Goal: Communication & Community: Answer question/provide support

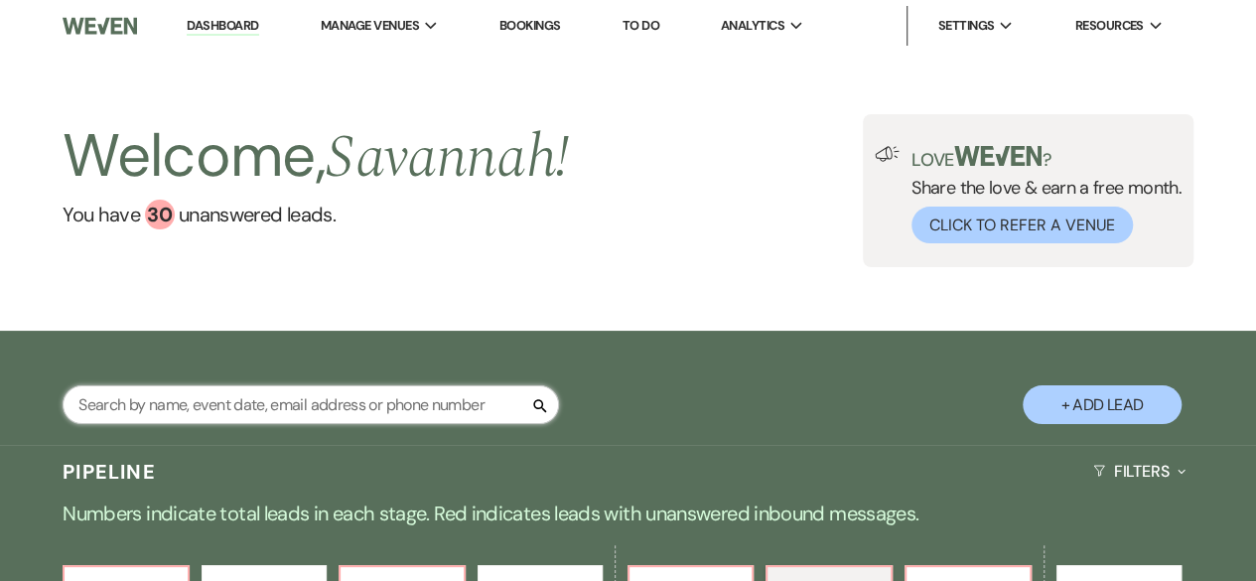
click at [341, 405] on input "text" at bounding box center [311, 404] width 497 height 39
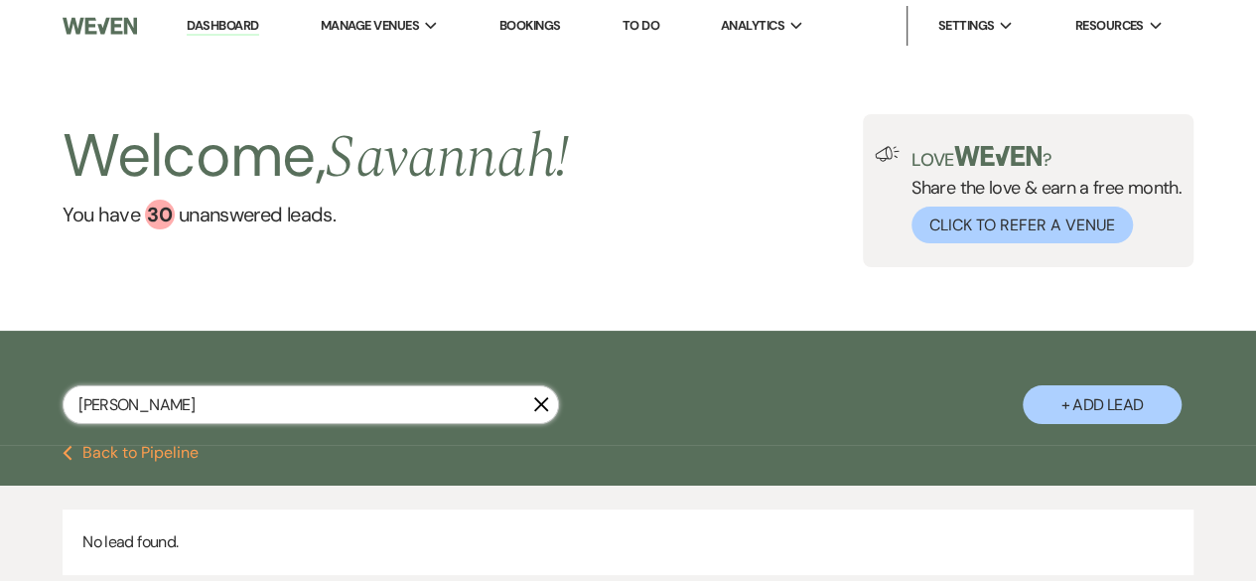
type input "werner"
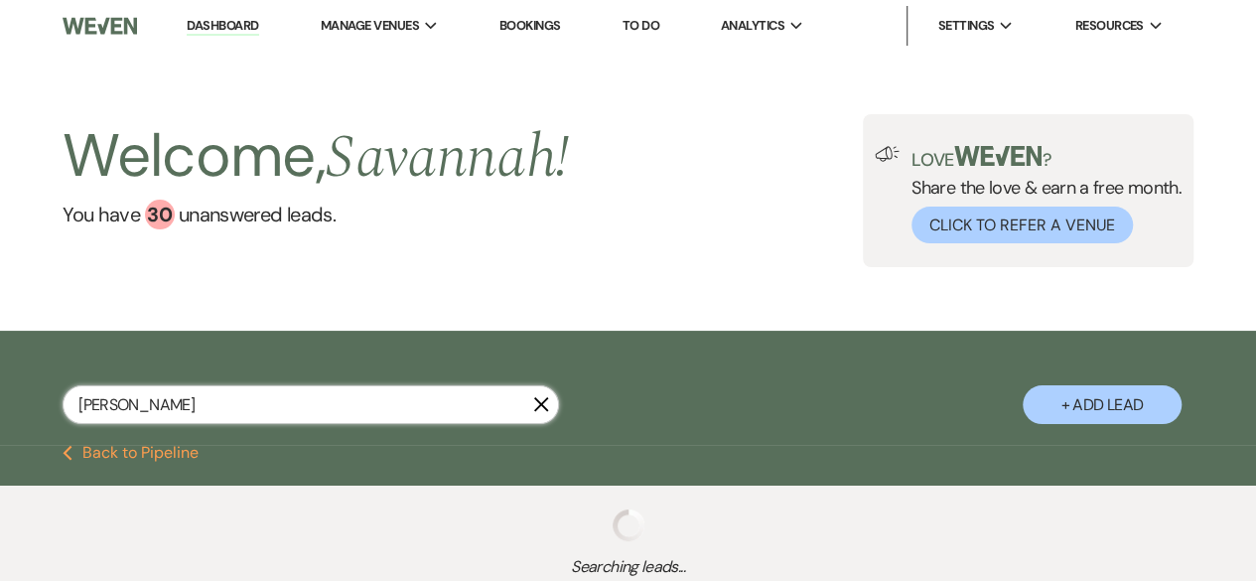
select select "8"
select select "5"
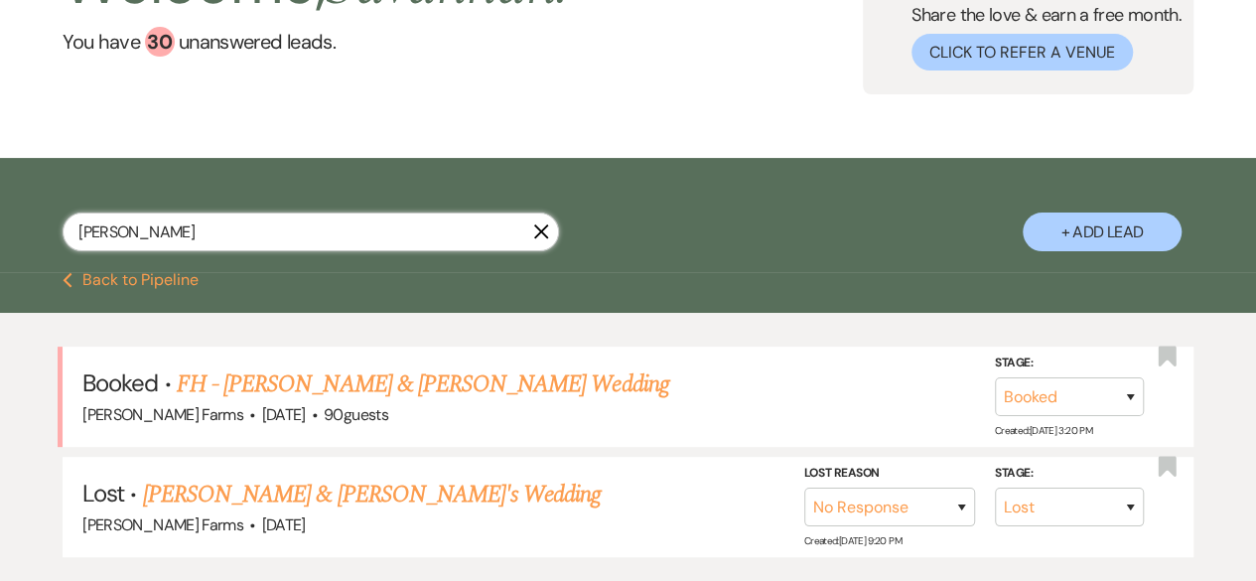
scroll to position [199, 0]
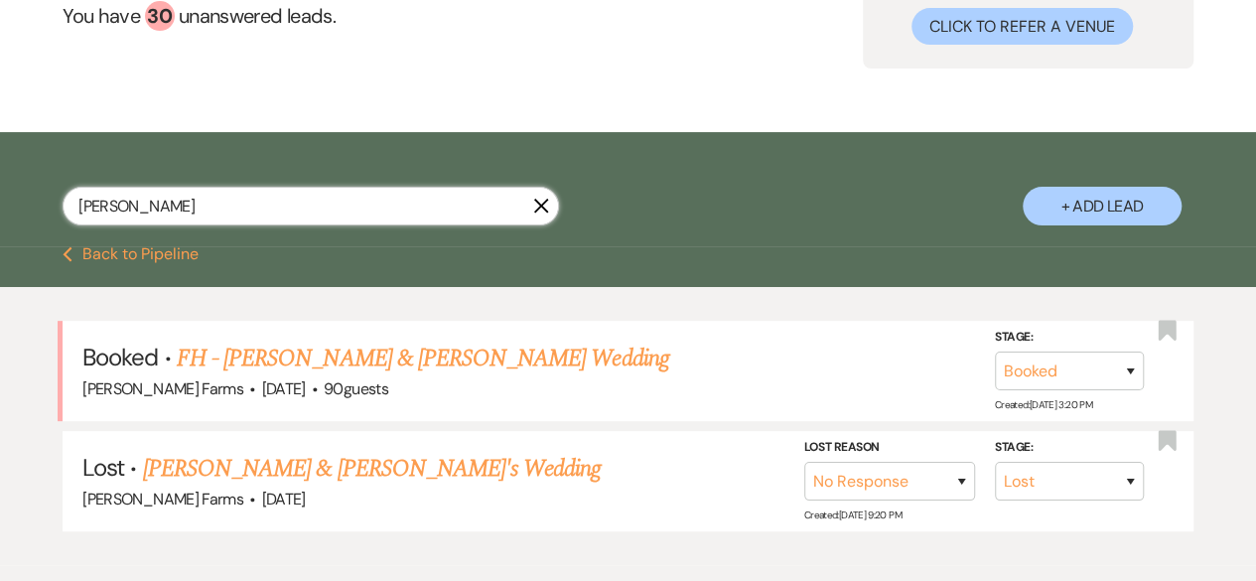
type input "werner"
click at [449, 357] on link "FH - CJ Werner & Nick Henderson's Wedding" at bounding box center [423, 359] width 493 height 36
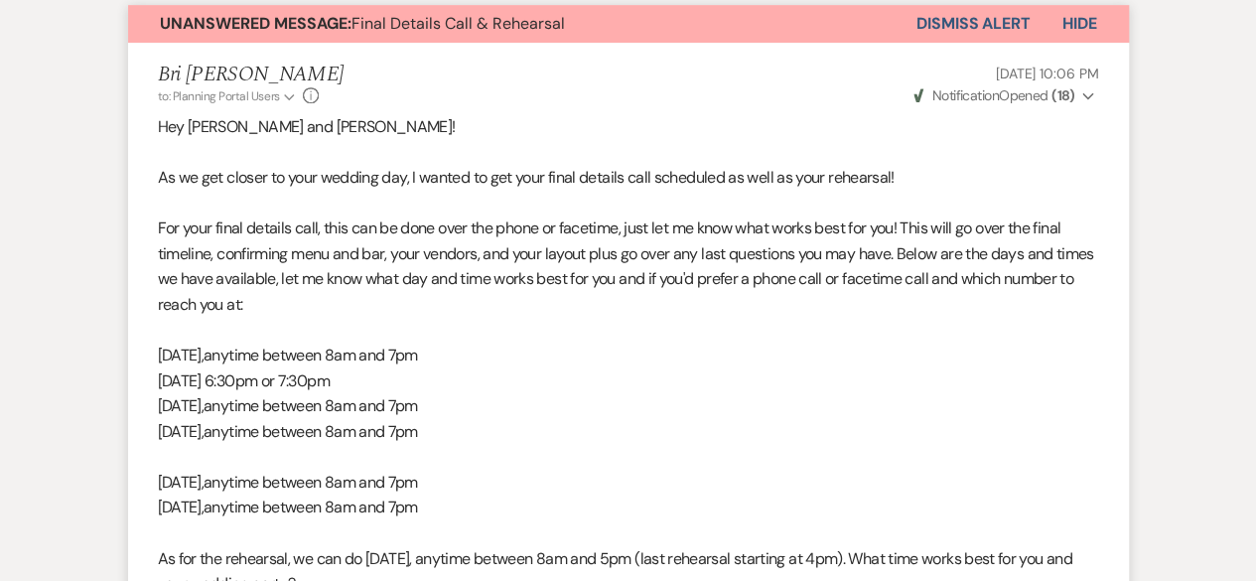
scroll to position [99, 0]
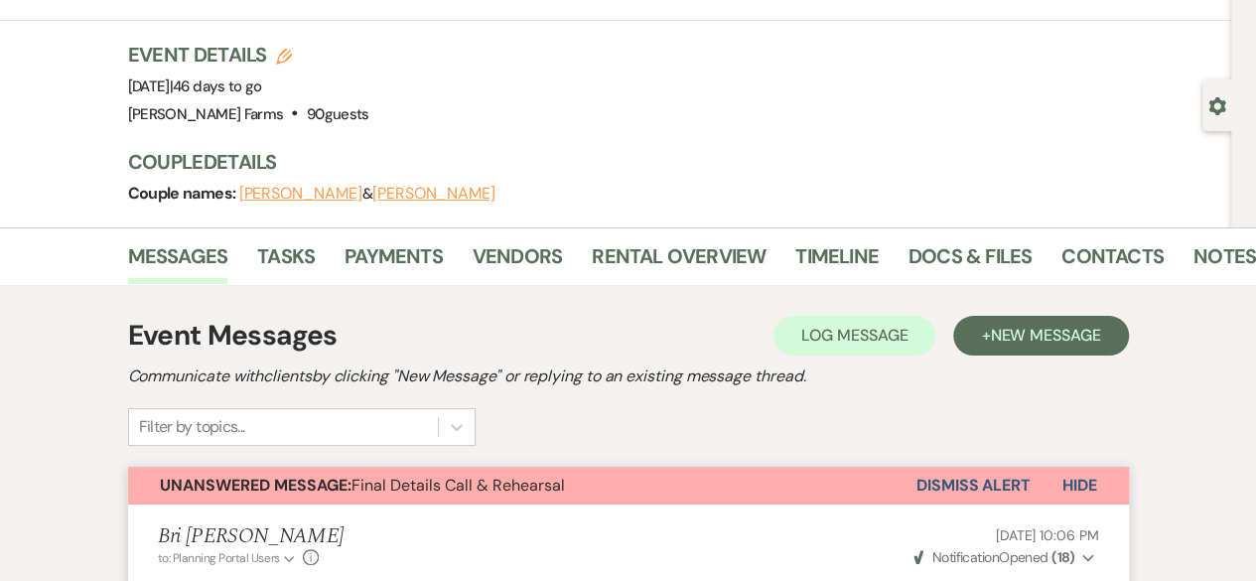
click at [1222, 104] on use "button" at bounding box center [1217, 106] width 17 height 18
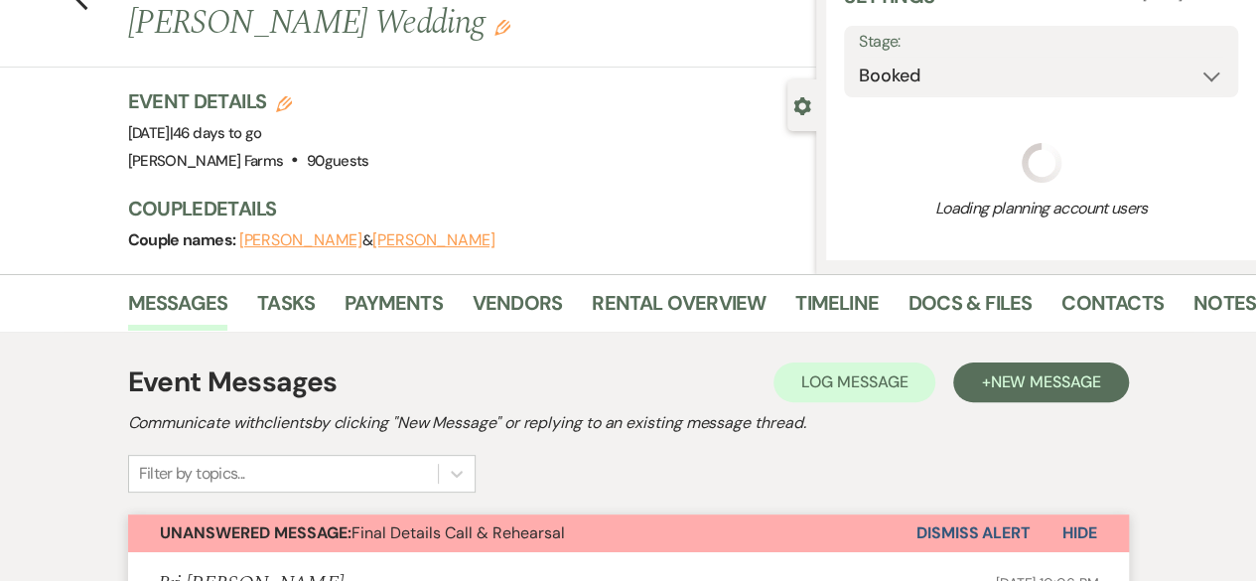
select select "5"
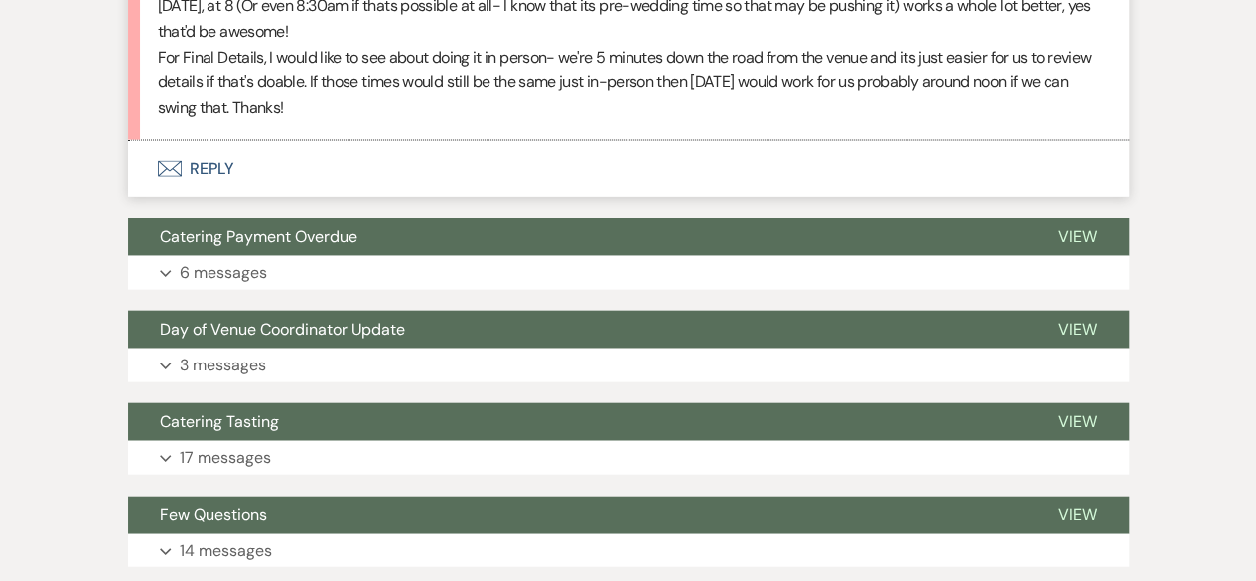
click at [561, 332] on button "Day of Venue Coordinator Update" at bounding box center [577, 330] width 899 height 38
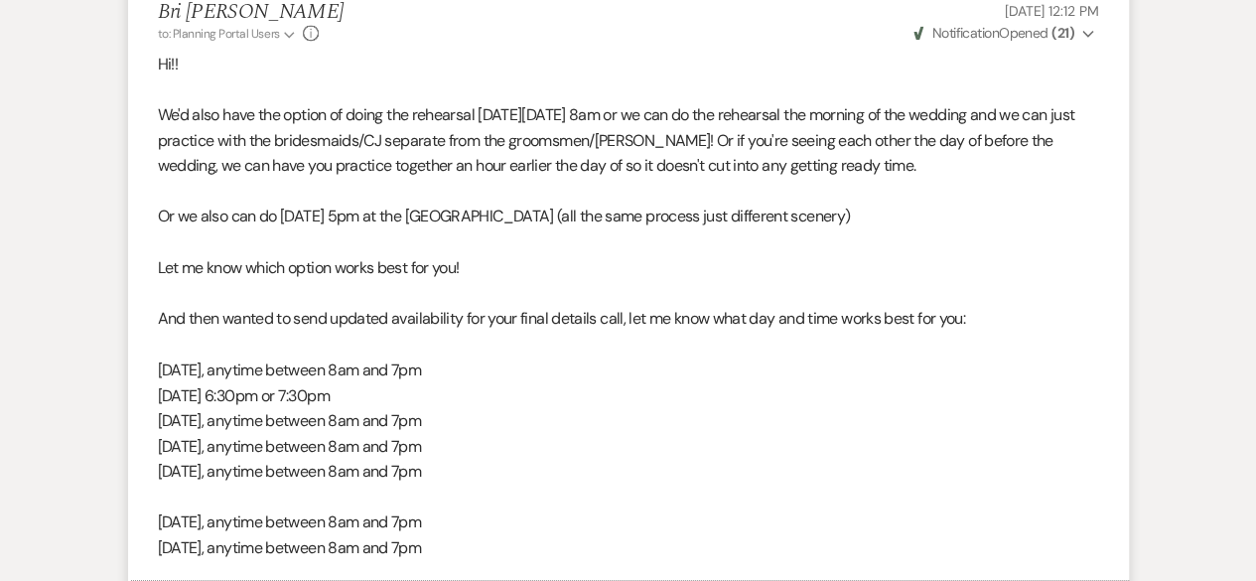
scroll to position [2087, 0]
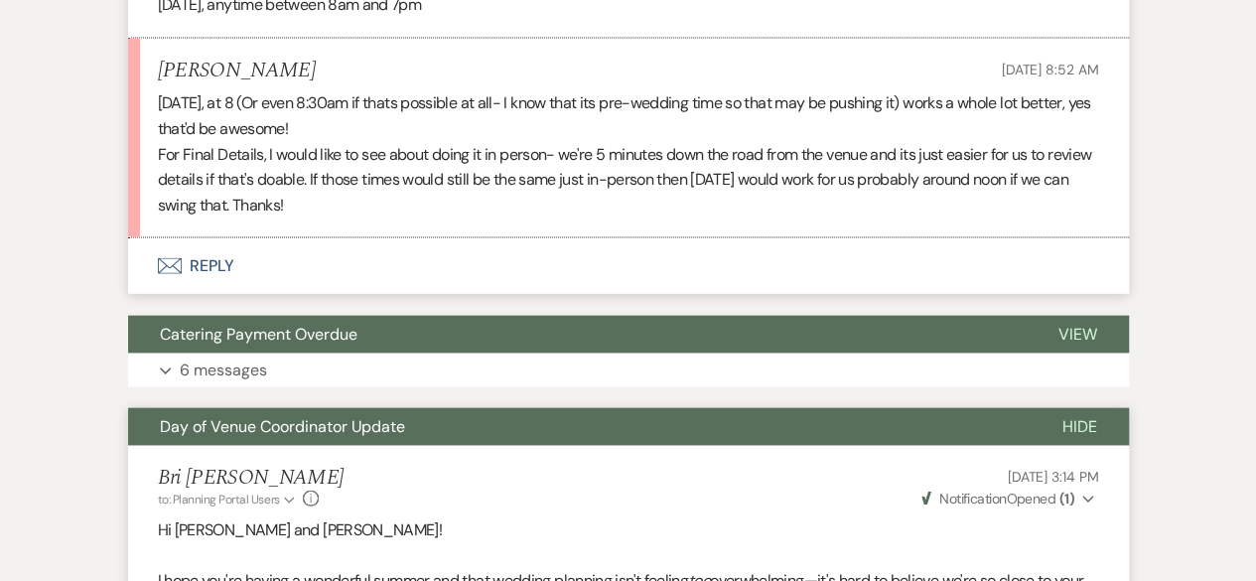
click at [554, 356] on button "Expand 6 messages" at bounding box center [628, 371] width 1001 height 34
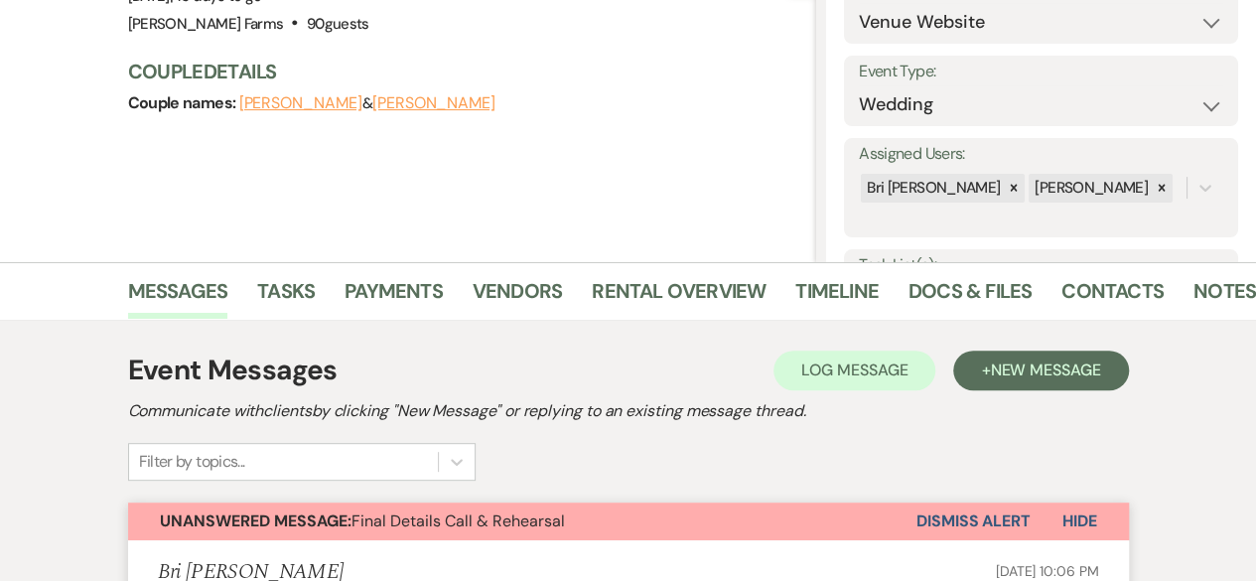
scroll to position [302, 0]
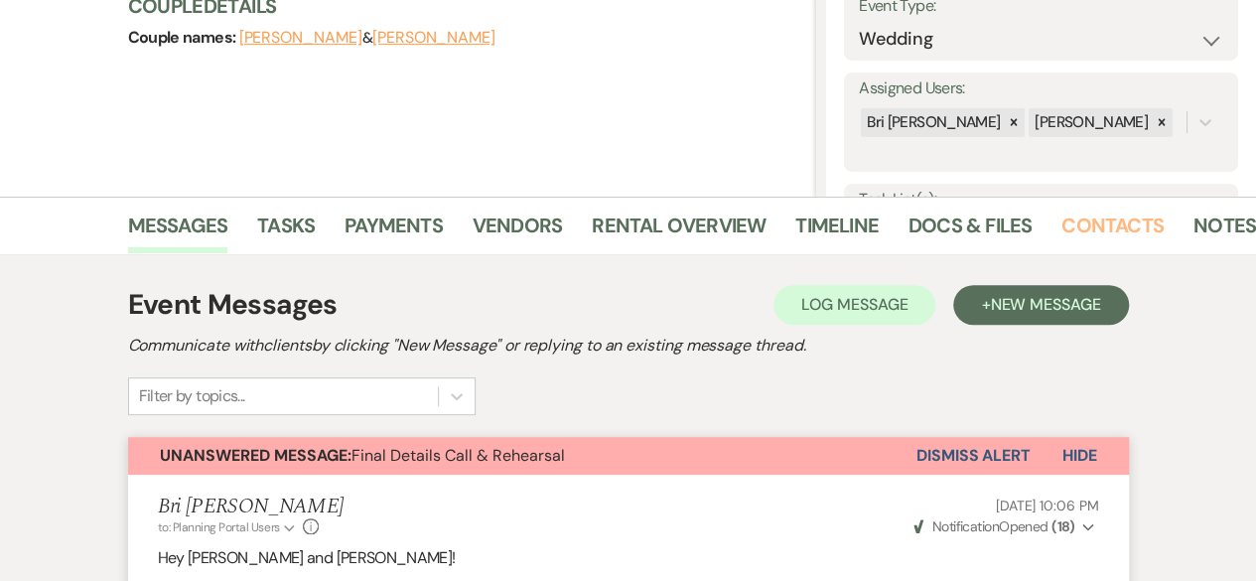
click at [1084, 223] on link "Contacts" at bounding box center [1113, 232] width 102 height 44
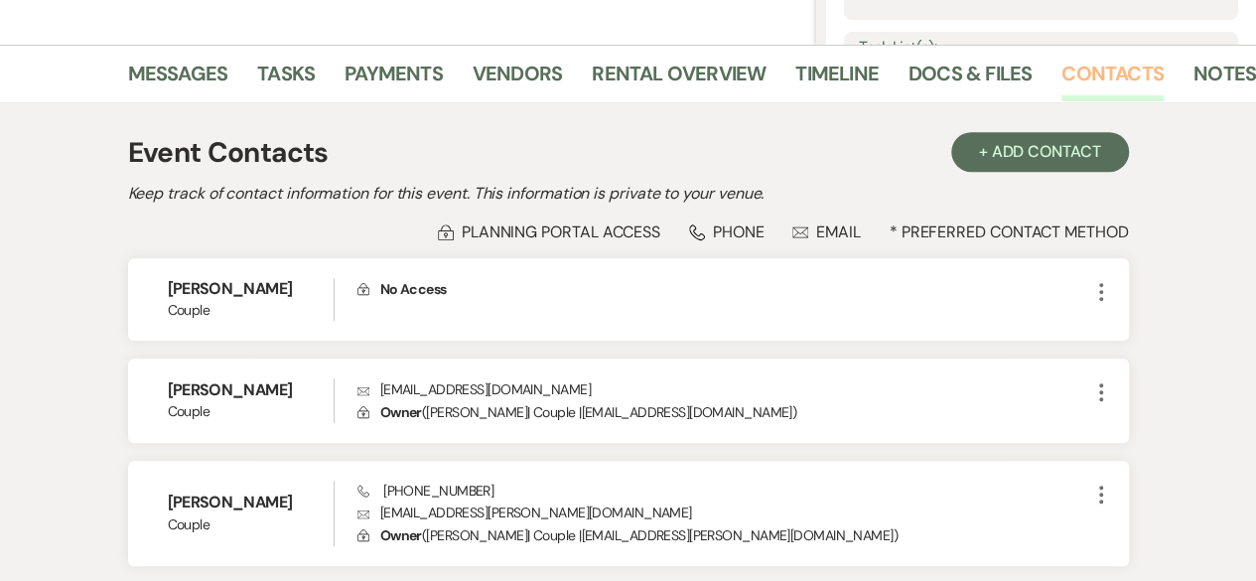
scroll to position [614, 0]
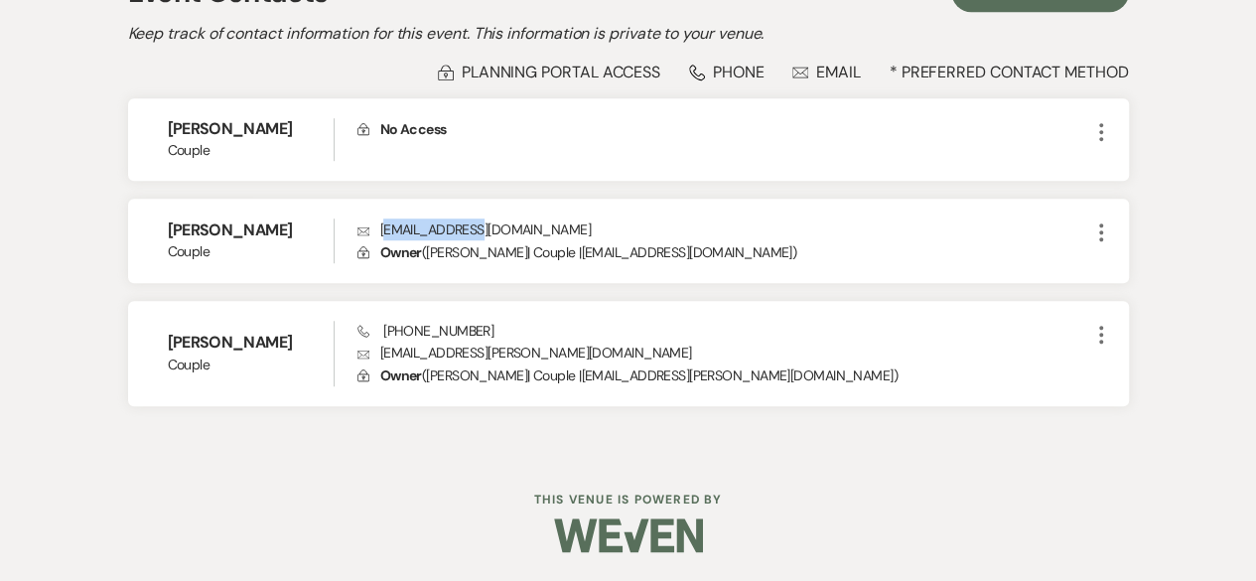
drag, startPoint x: 385, startPoint y: 229, endPoint x: 477, endPoint y: 227, distance: 91.4
click at [477, 227] on p "Envelope nickhenderson47@gmail.com" at bounding box center [724, 229] width 732 height 22
click at [397, 232] on p "Envelope nickhenderson47@gmail.com" at bounding box center [724, 229] width 732 height 22
drag, startPoint x: 377, startPoint y: 228, endPoint x: 557, endPoint y: 234, distance: 179.8
click at [557, 234] on p "Envelope nickhenderson47@gmail.com" at bounding box center [724, 229] width 732 height 22
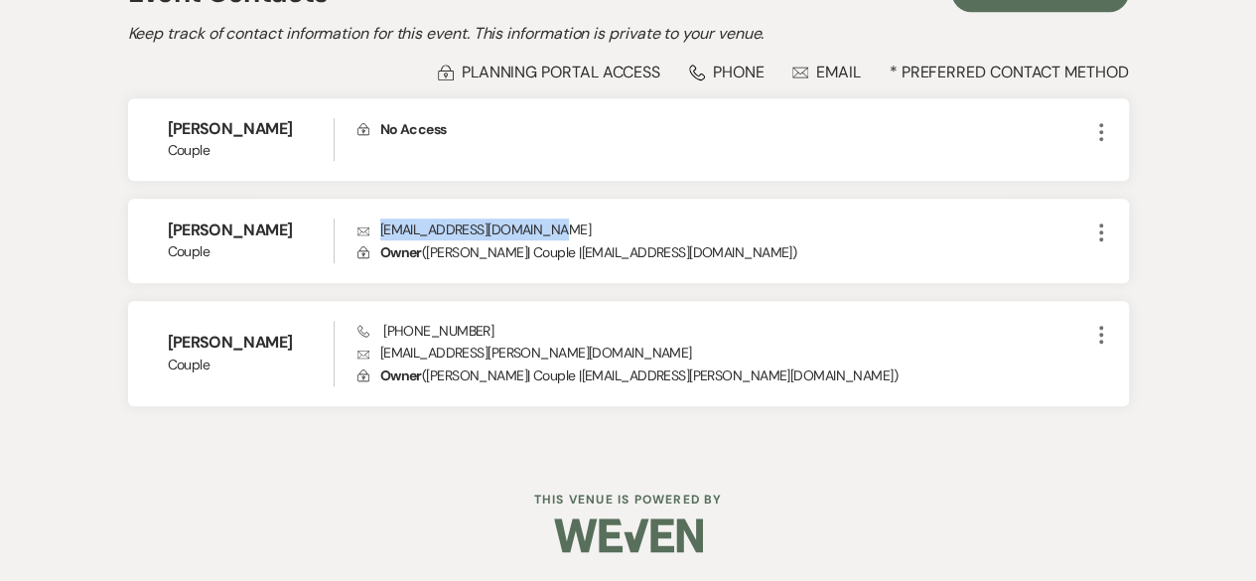
copy p "nickhenderson47@gmail.com"
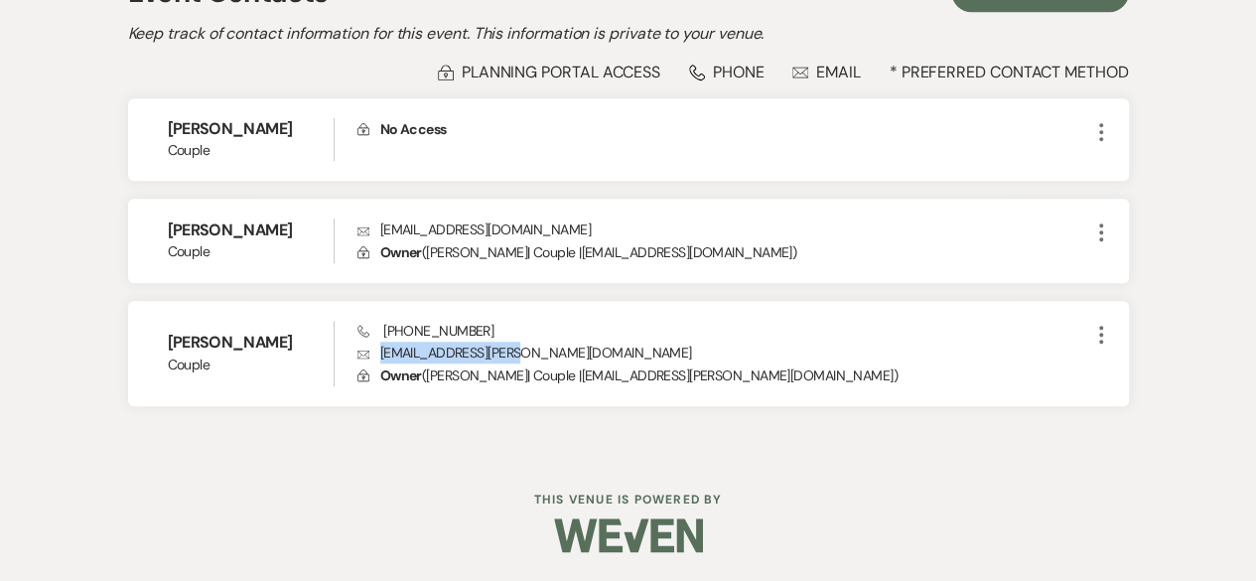
drag, startPoint x: 381, startPoint y: 352, endPoint x: 528, endPoint y: 347, distance: 147.1
click at [528, 347] on p "Envelope cje.werner@gmail.com" at bounding box center [724, 353] width 732 height 22
copy p "cje.werner@gmail.com"
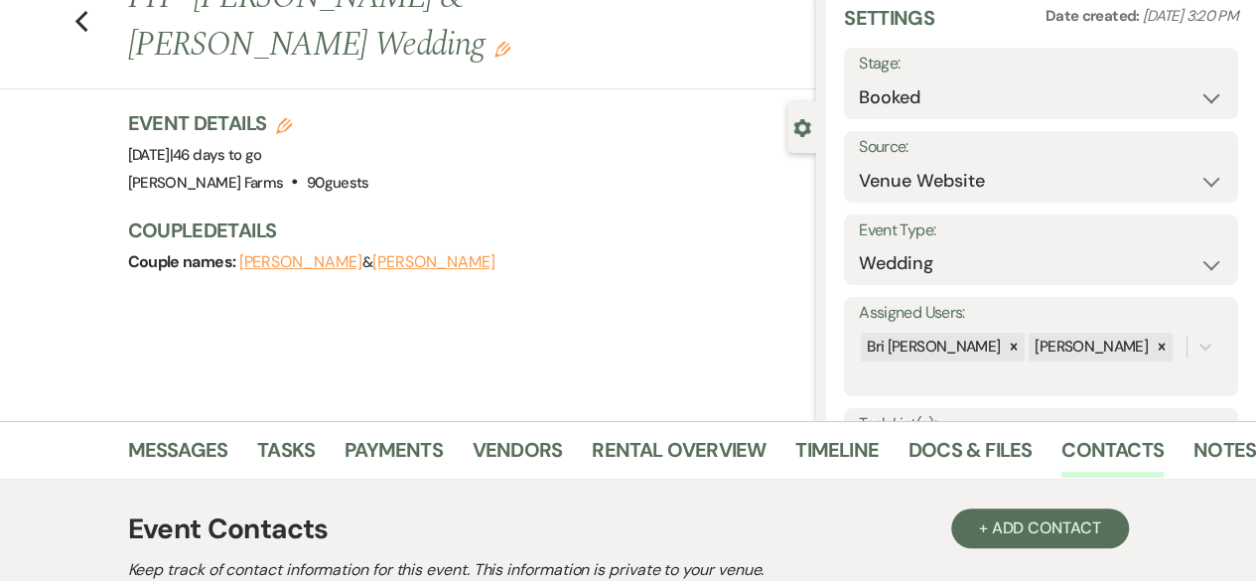
scroll to position [0, 0]
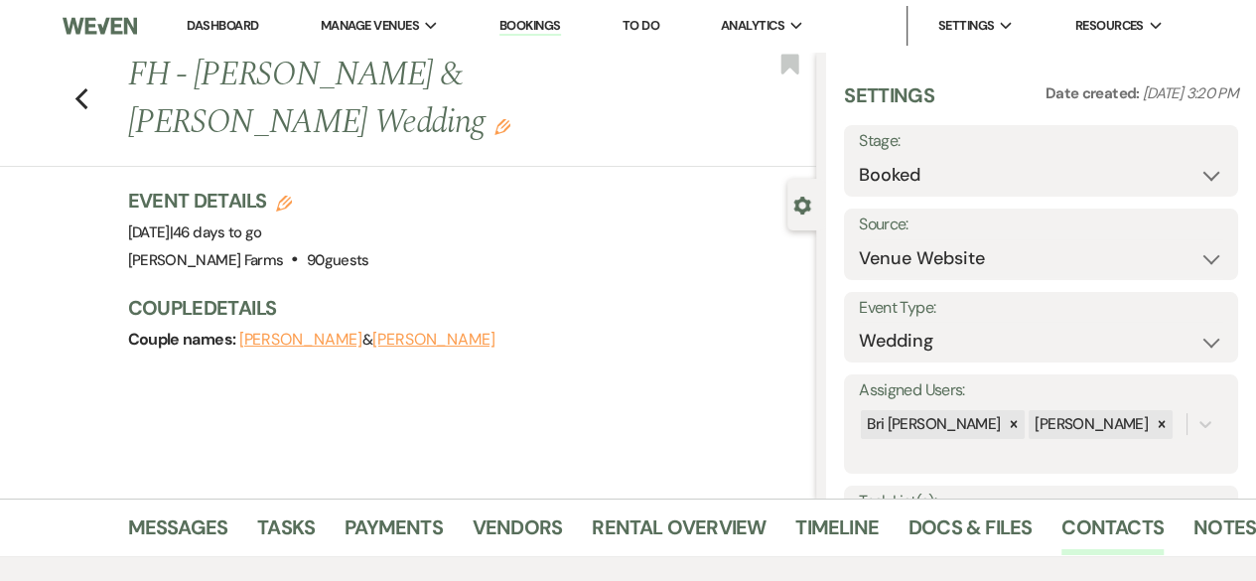
click at [89, 100] on icon "Previous" at bounding box center [81, 99] width 15 height 24
select select "8"
select select "5"
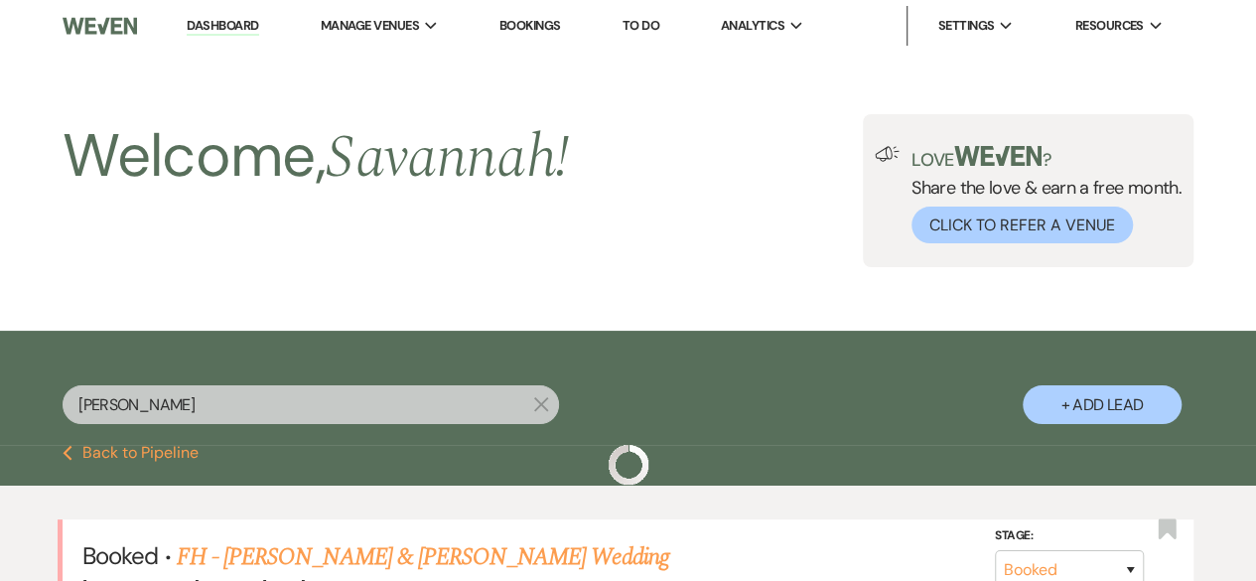
scroll to position [199, 0]
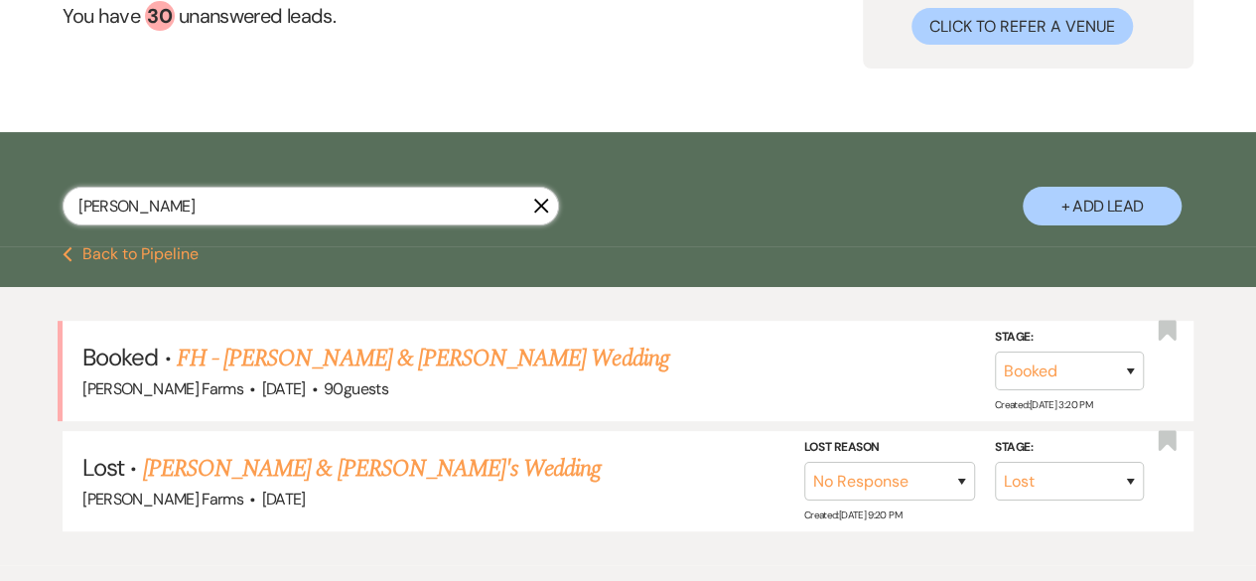
click at [332, 205] on input "werner" at bounding box center [311, 206] width 497 height 39
type input "troyer"
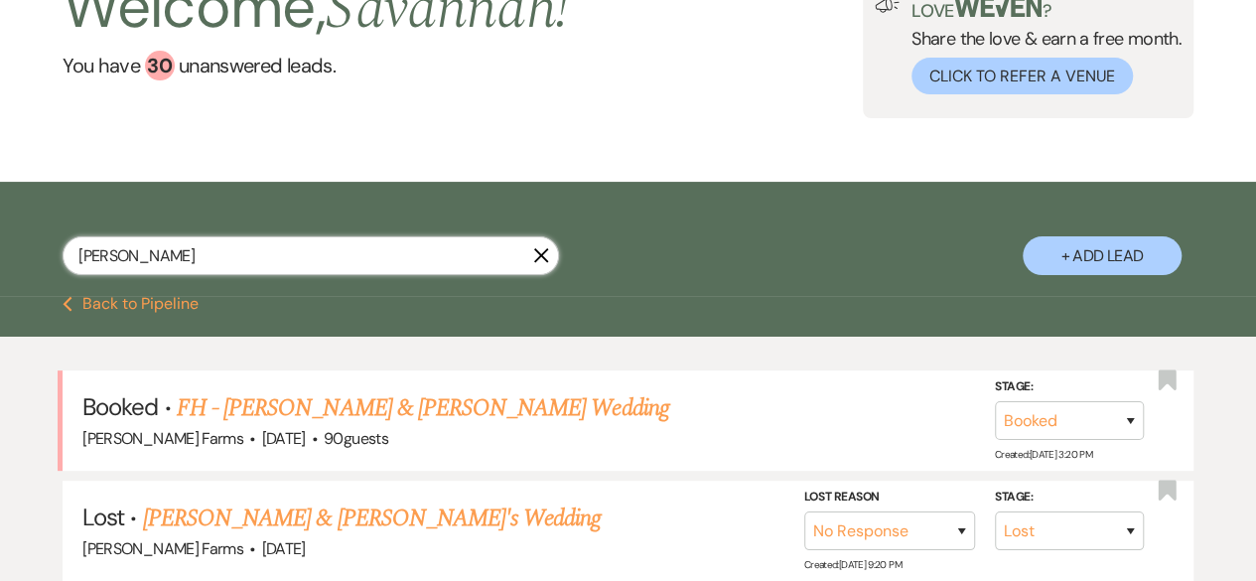
select select "8"
select select "7"
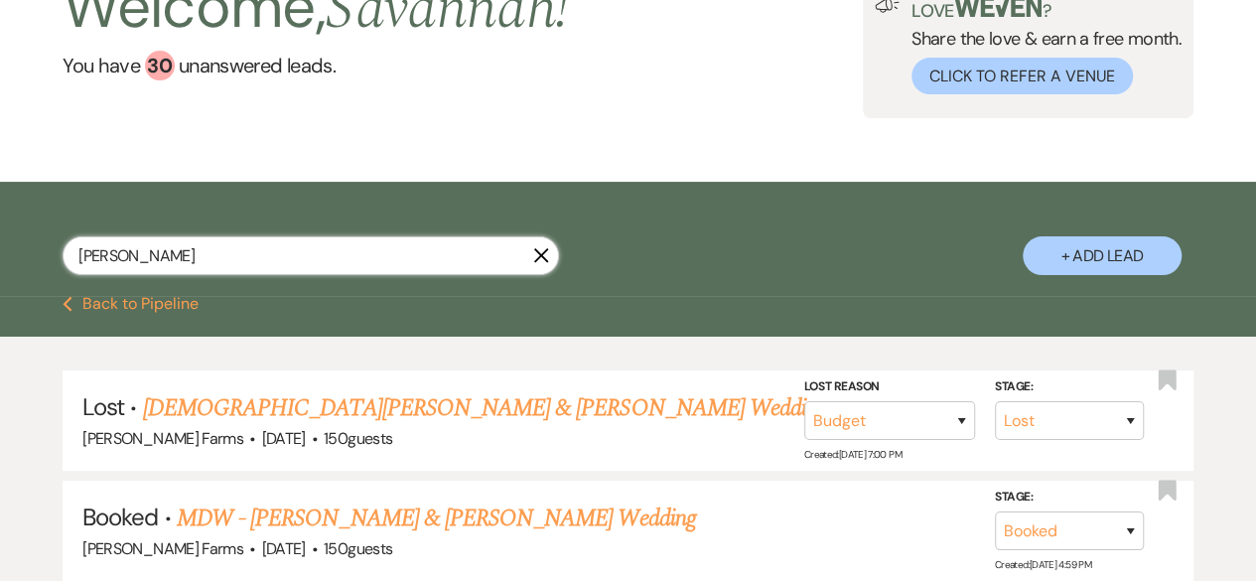
scroll to position [199, 0]
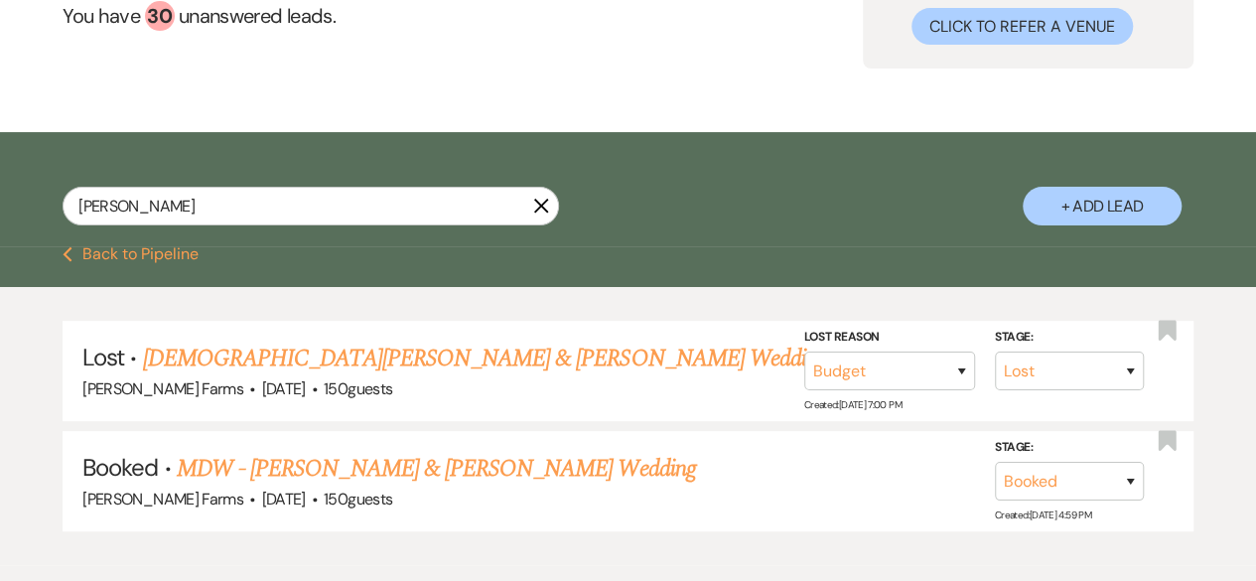
click at [451, 472] on link "MDW - Jaden Siemonsma & Hayley Troyer's Wedding" at bounding box center [436, 469] width 519 height 36
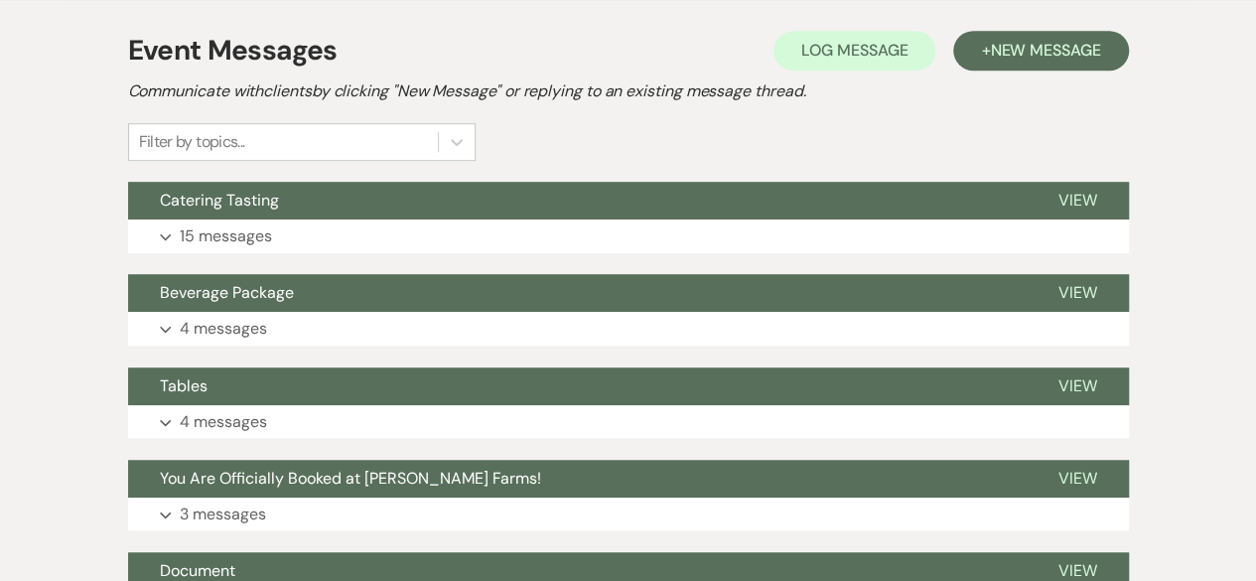
scroll to position [497, 0]
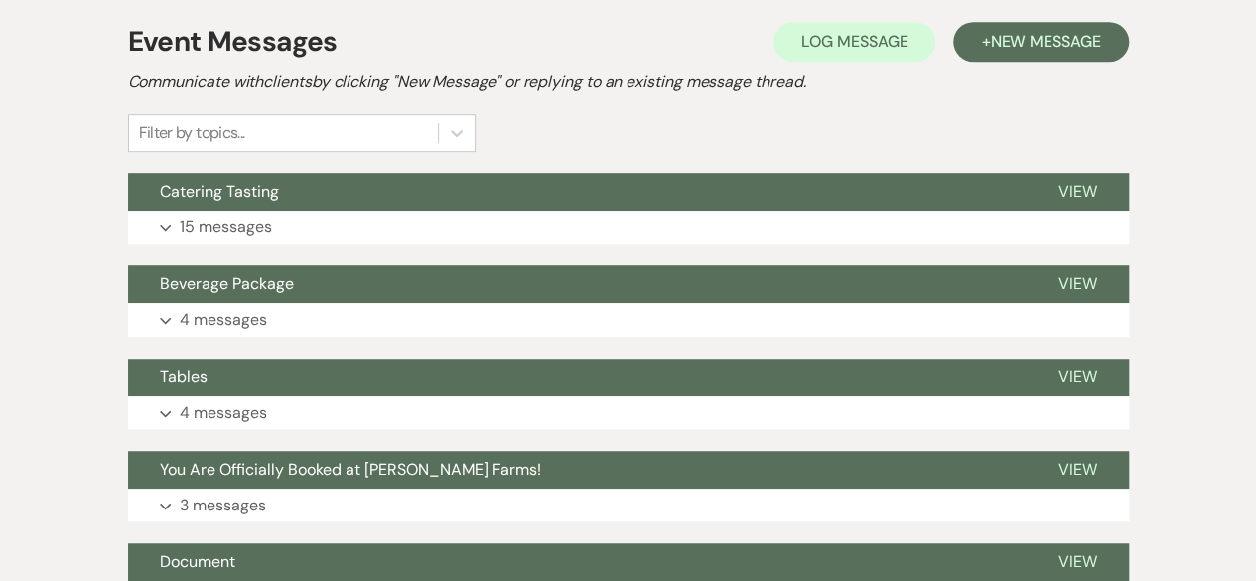
click at [405, 302] on button "Beverage Package" at bounding box center [577, 284] width 899 height 38
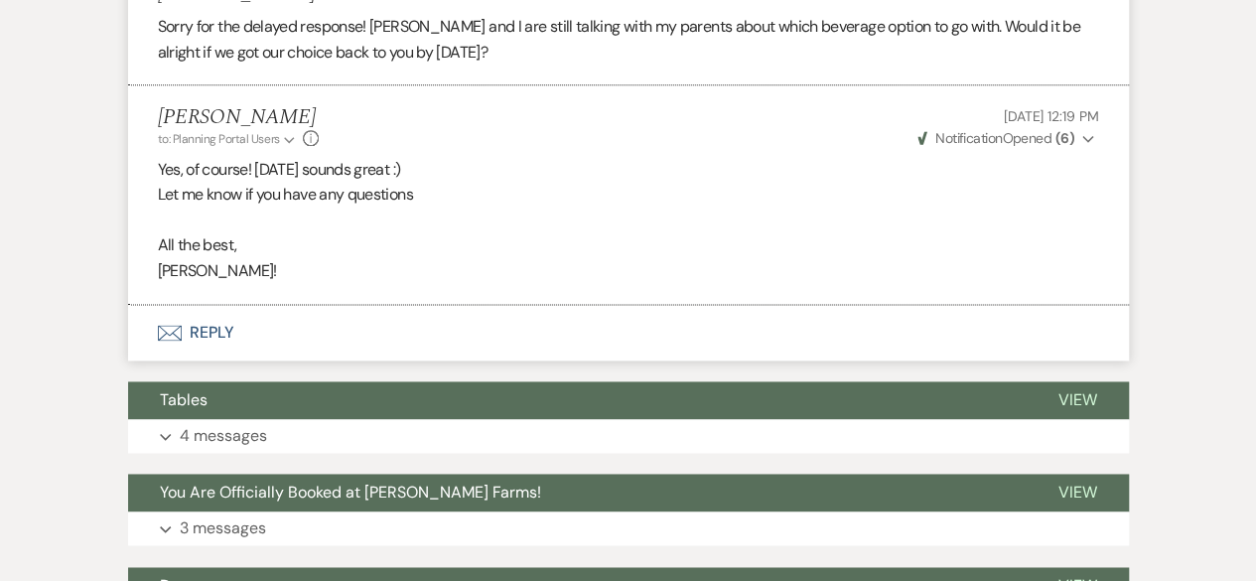
scroll to position [1292, 0]
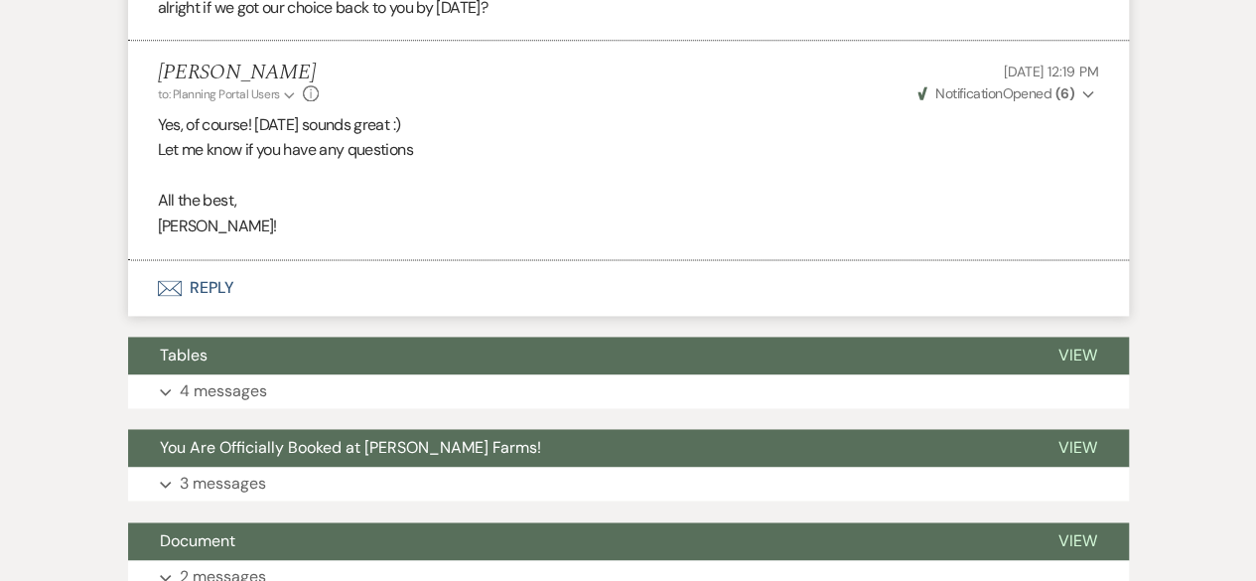
click at [330, 282] on button "Envelope Reply" at bounding box center [628, 288] width 1001 height 56
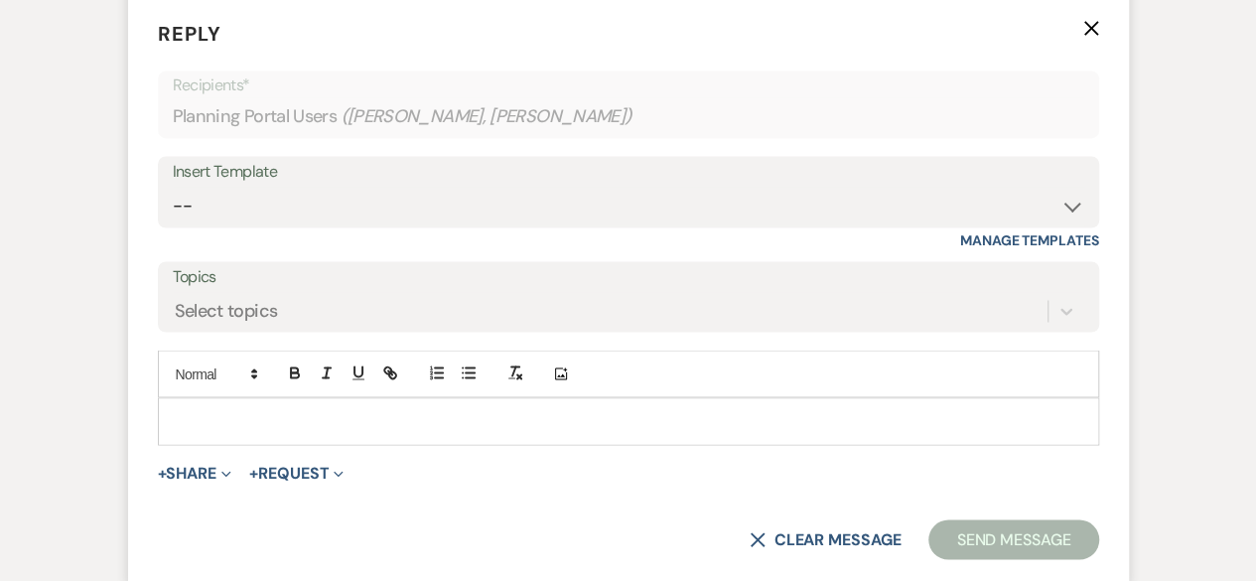
scroll to position [1662, 0]
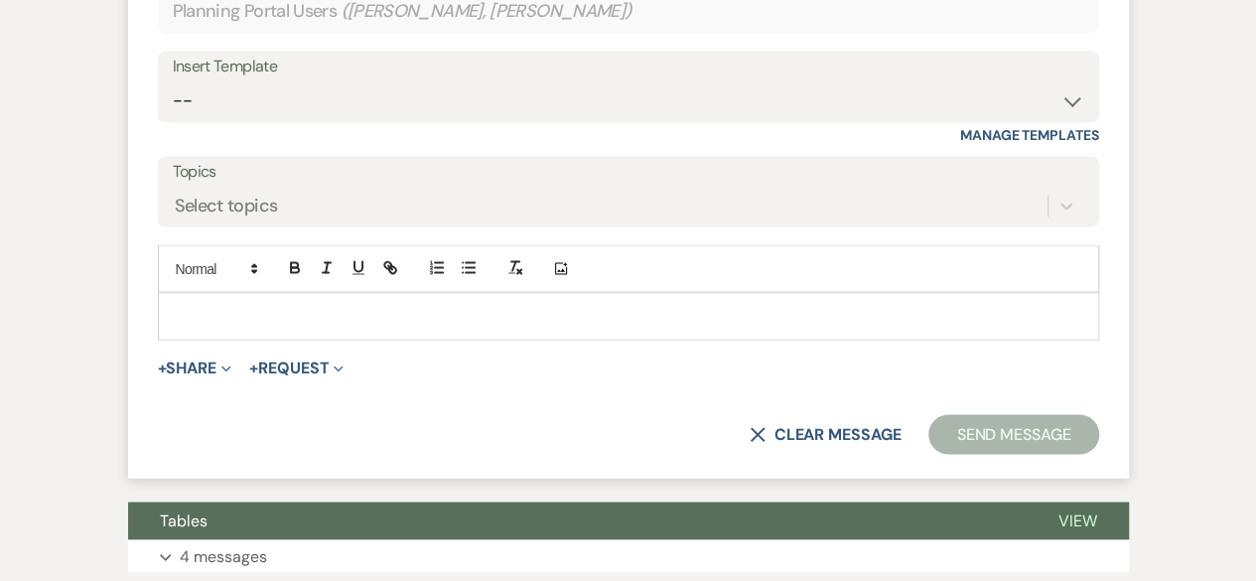
click at [303, 321] on p at bounding box center [629, 316] width 910 height 22
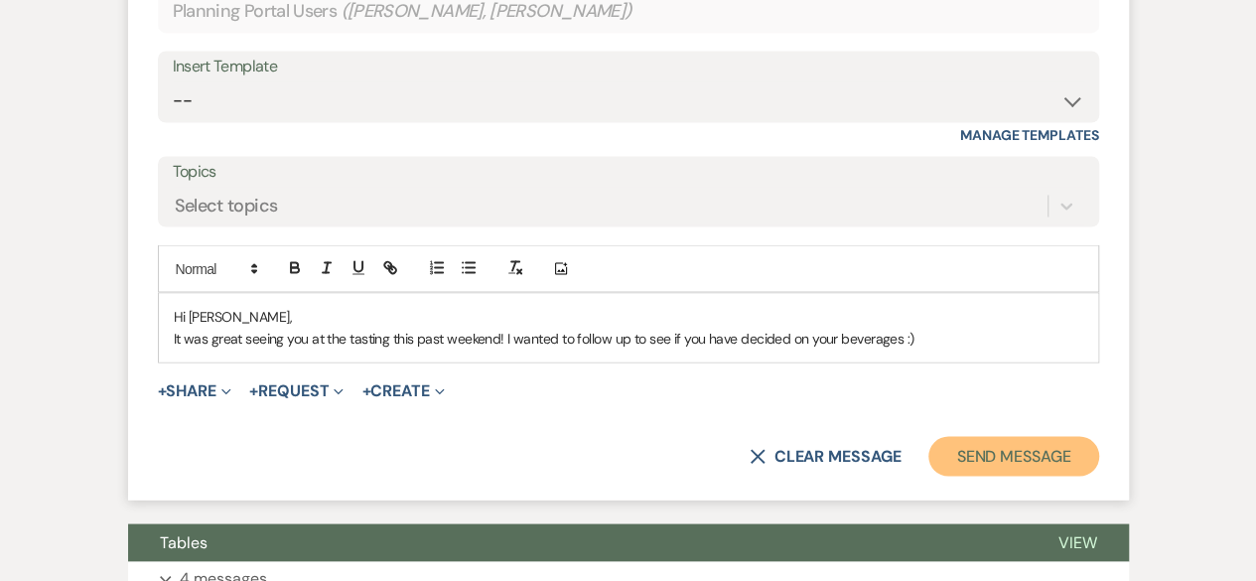
drag, startPoint x: 1073, startPoint y: 450, endPoint x: 1064, endPoint y: 444, distance: 10.7
click at [1071, 450] on button "Send Message" at bounding box center [1014, 456] width 170 height 40
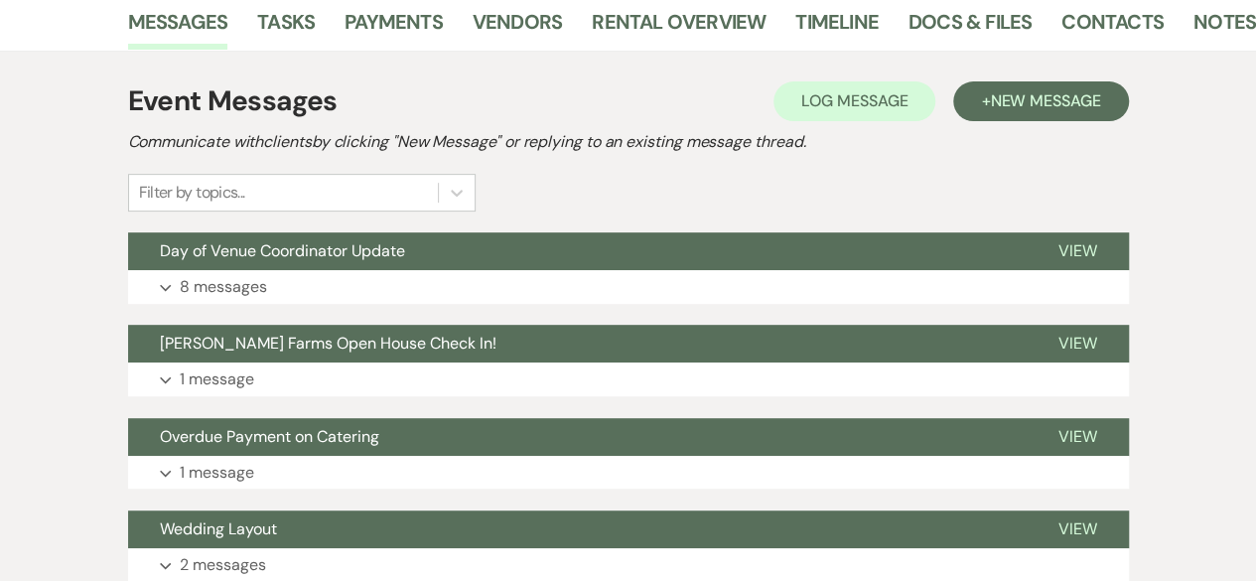
scroll to position [397, 0]
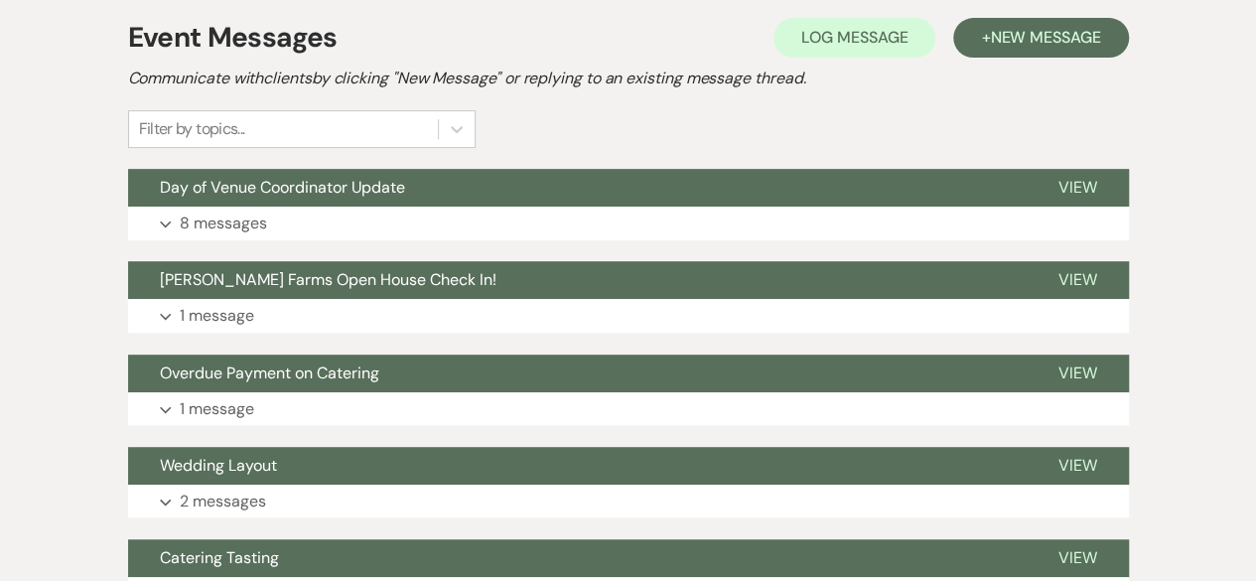
click at [403, 241] on div "Event Messages Log Log Message + New Message Communicate with clients by clicki…" at bounding box center [628, 499] width 1001 height 984
click at [407, 227] on button "Expand 8 messages" at bounding box center [628, 224] width 1001 height 34
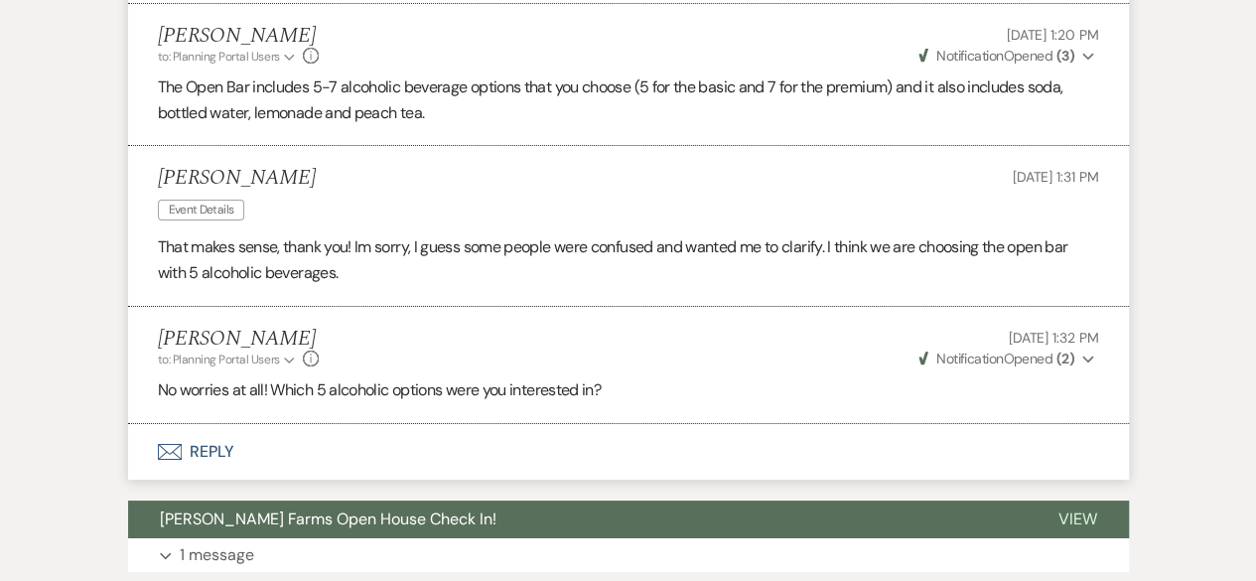
scroll to position [3631, 0]
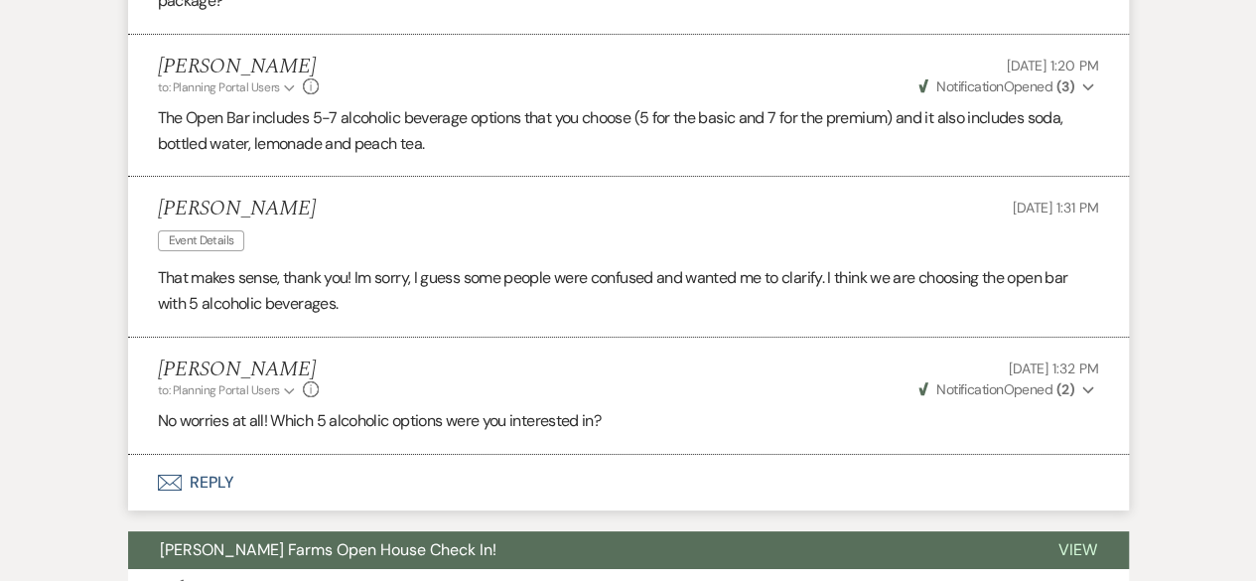
click at [424, 455] on button "Envelope Reply" at bounding box center [628, 483] width 1001 height 56
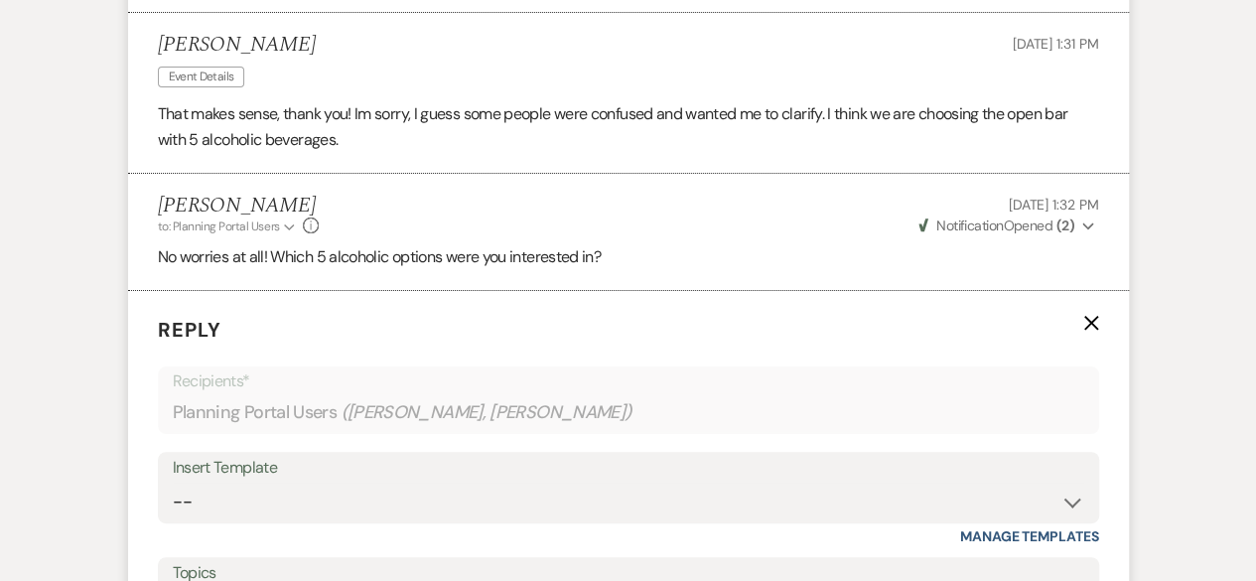
scroll to position [3929, 0]
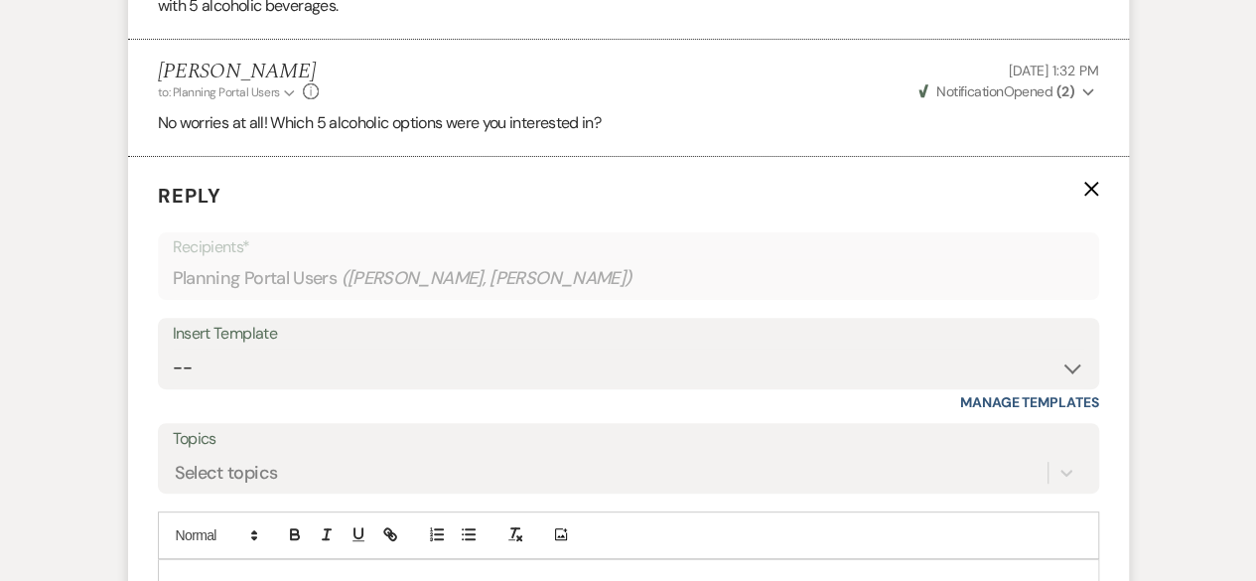
drag, startPoint x: 438, startPoint y: 505, endPoint x: 449, endPoint y: 498, distance: 13.5
click at [437, 560] on div at bounding box center [628, 583] width 939 height 46
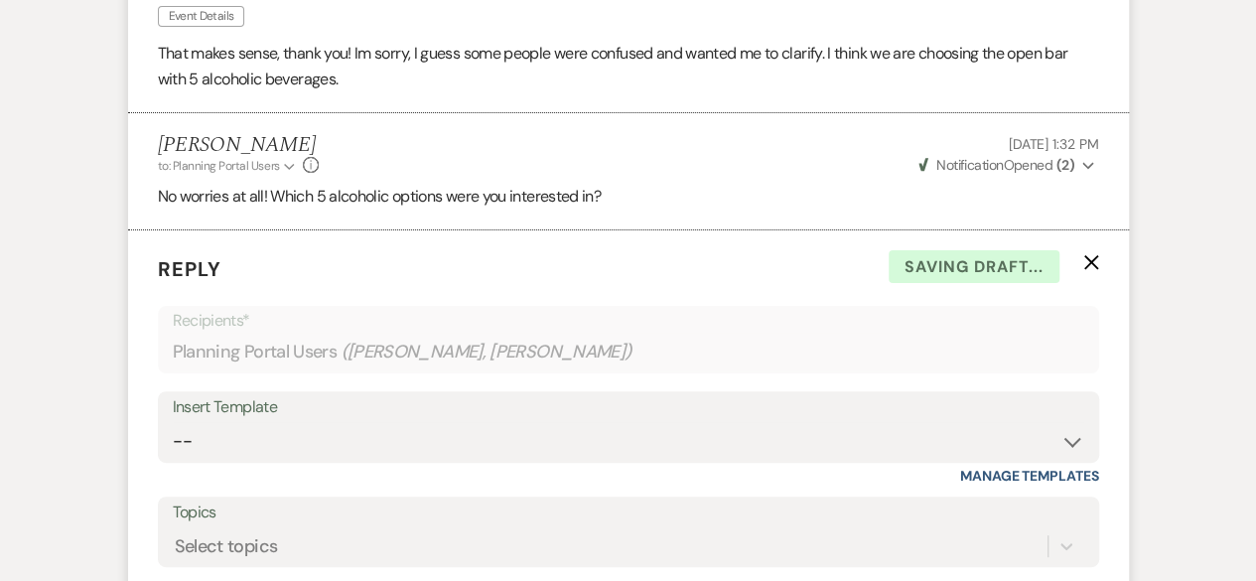
scroll to position [4227, 0]
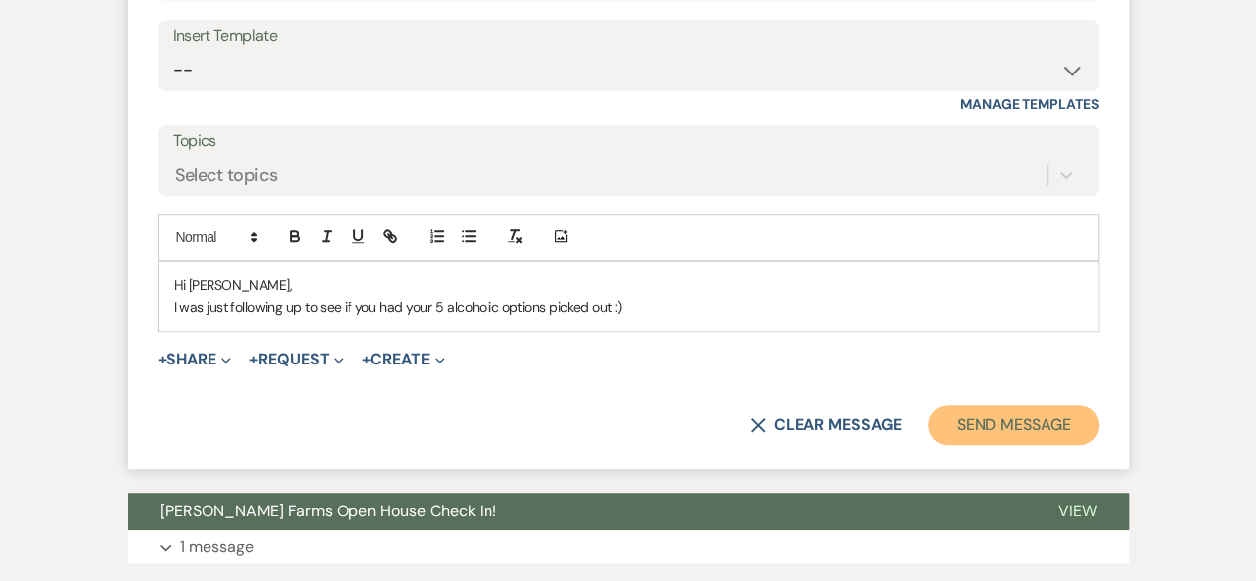
click at [1001, 405] on button "Send Message" at bounding box center [1014, 425] width 170 height 40
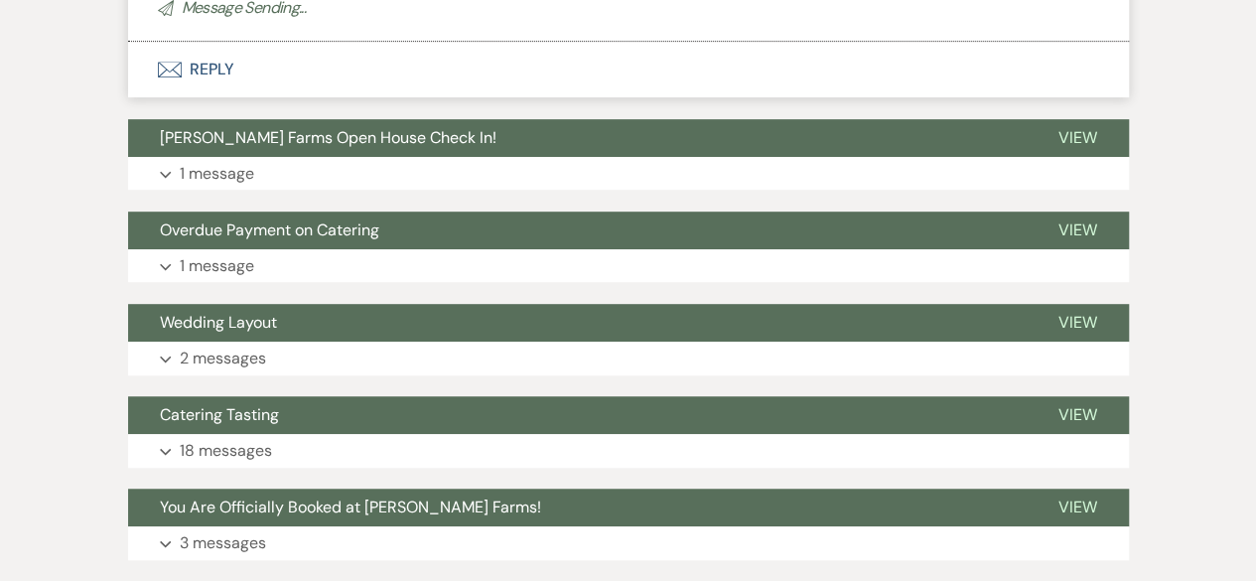
scroll to position [4410, 0]
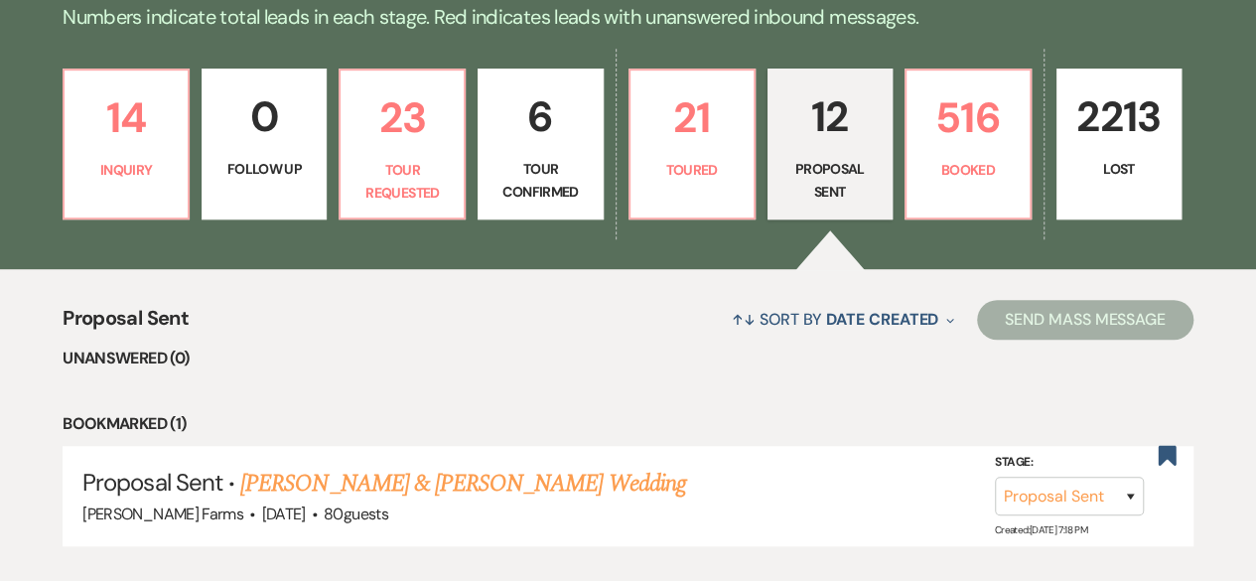
click at [525, 183] on p "Tour Confirmed" at bounding box center [540, 180] width 99 height 45
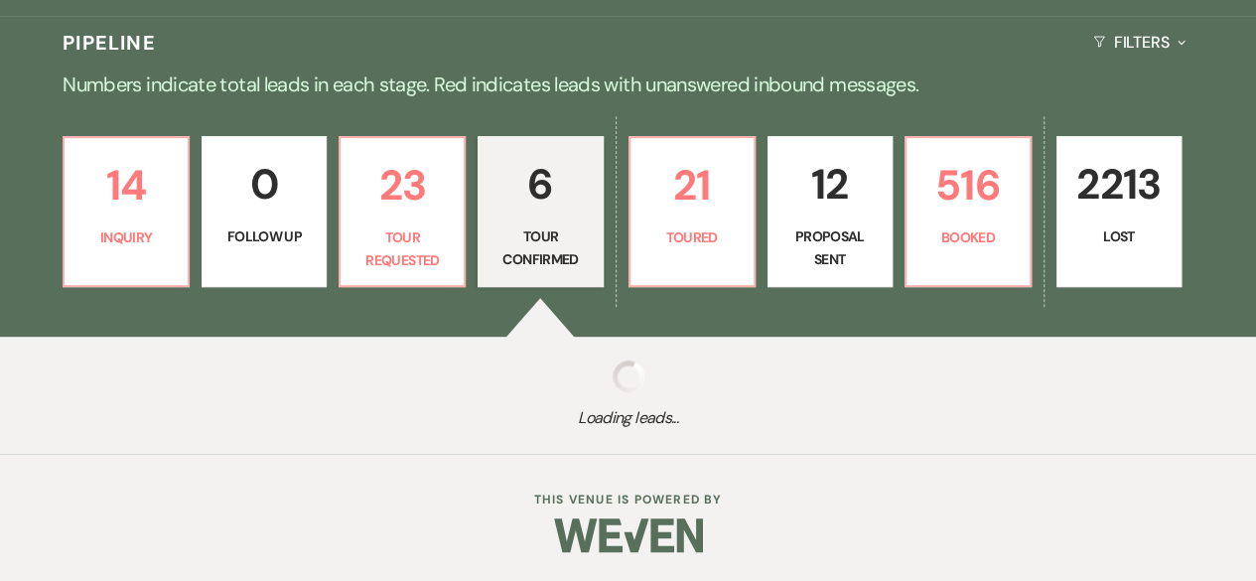
select select "4"
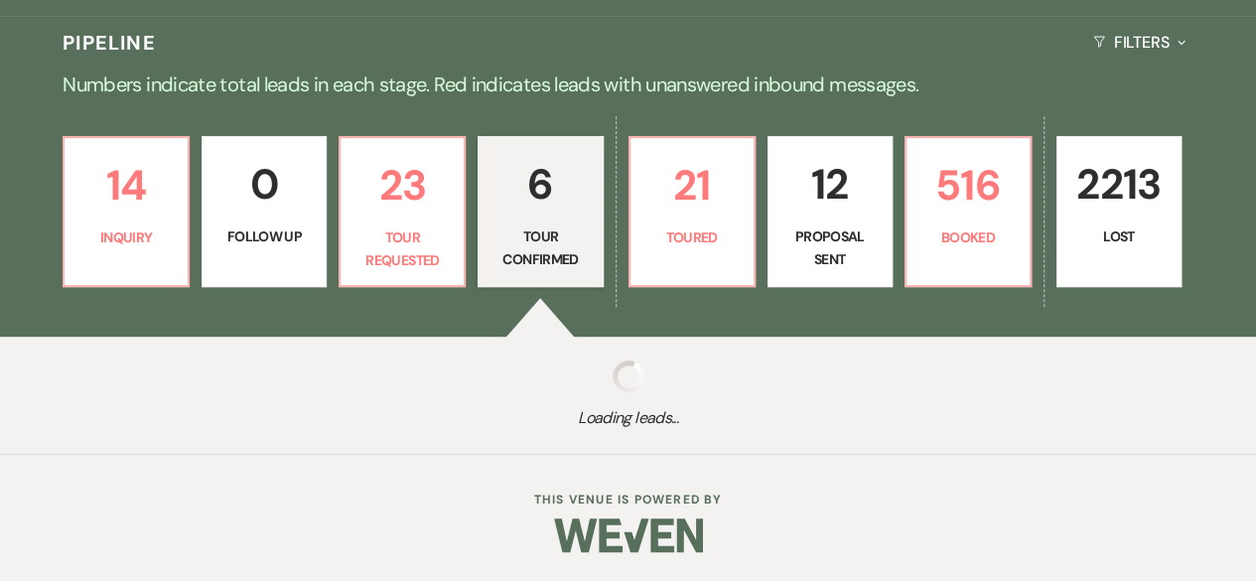
select select "4"
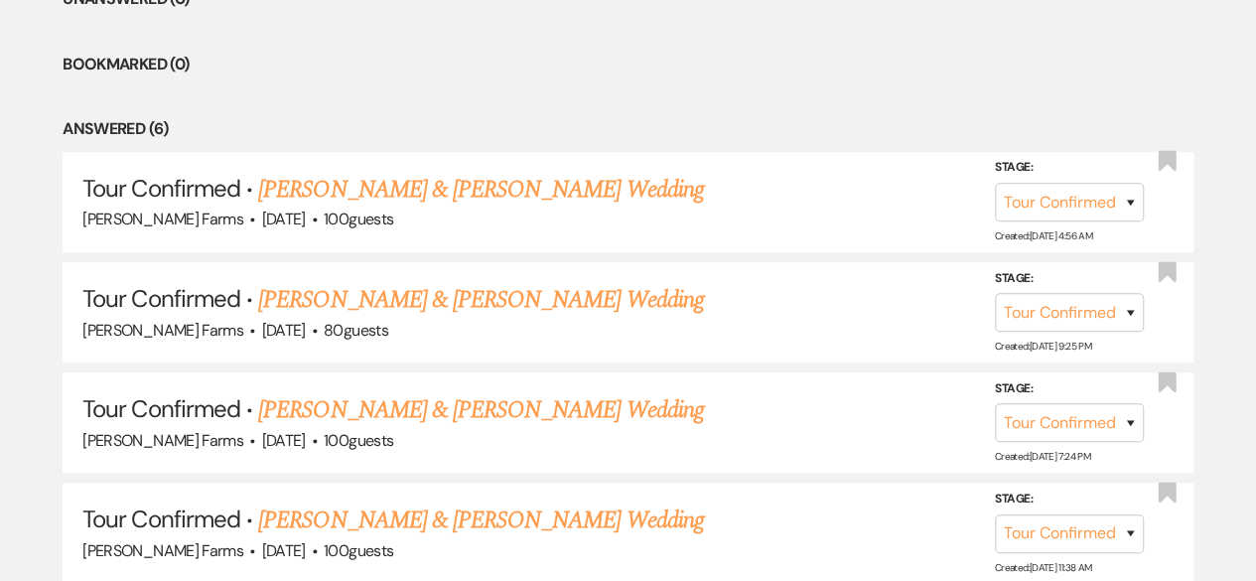
scroll to position [894, 0]
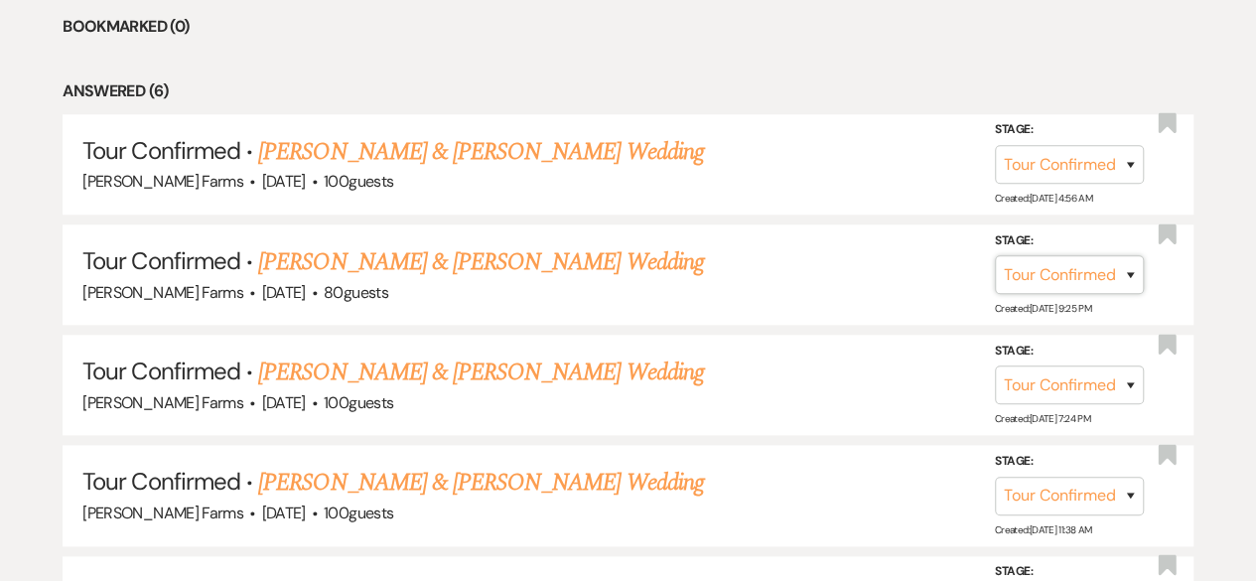
click at [1077, 280] on select "Inquiry Follow Up Tour Requested Tour Confirmed Toured Proposal Sent Booked Lost" at bounding box center [1069, 274] width 149 height 39
select select "5"
click at [995, 255] on select "Inquiry Follow Up Tour Requested Tour Confirmed Toured Proposal Sent Booked Lost" at bounding box center [1069, 274] width 149 height 39
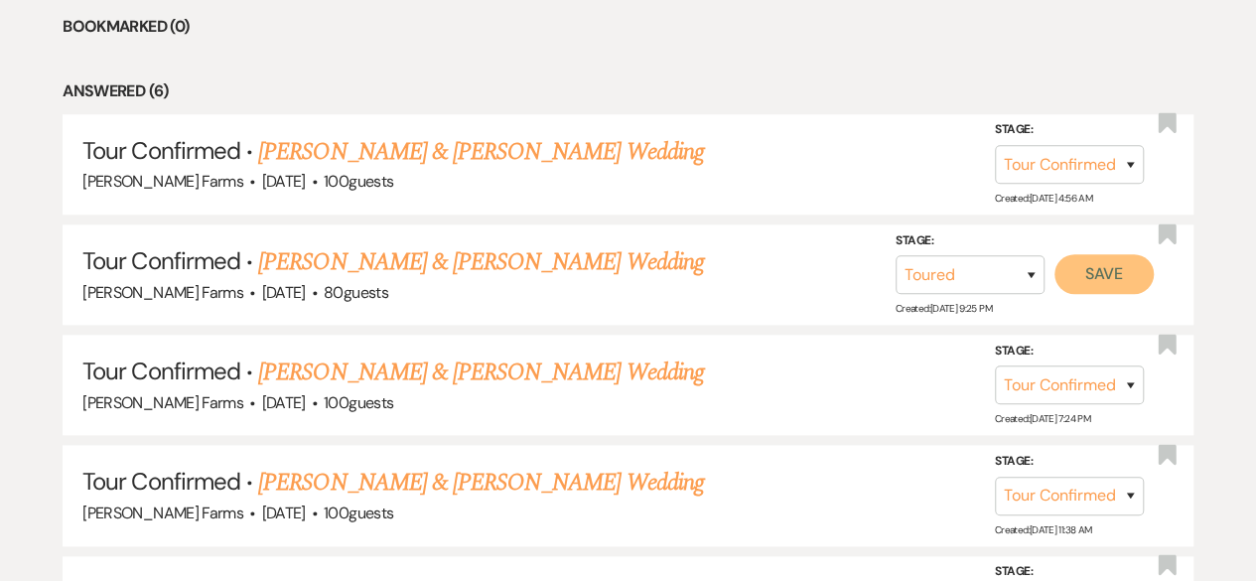
click at [1087, 266] on button "Save" at bounding box center [1104, 274] width 99 height 40
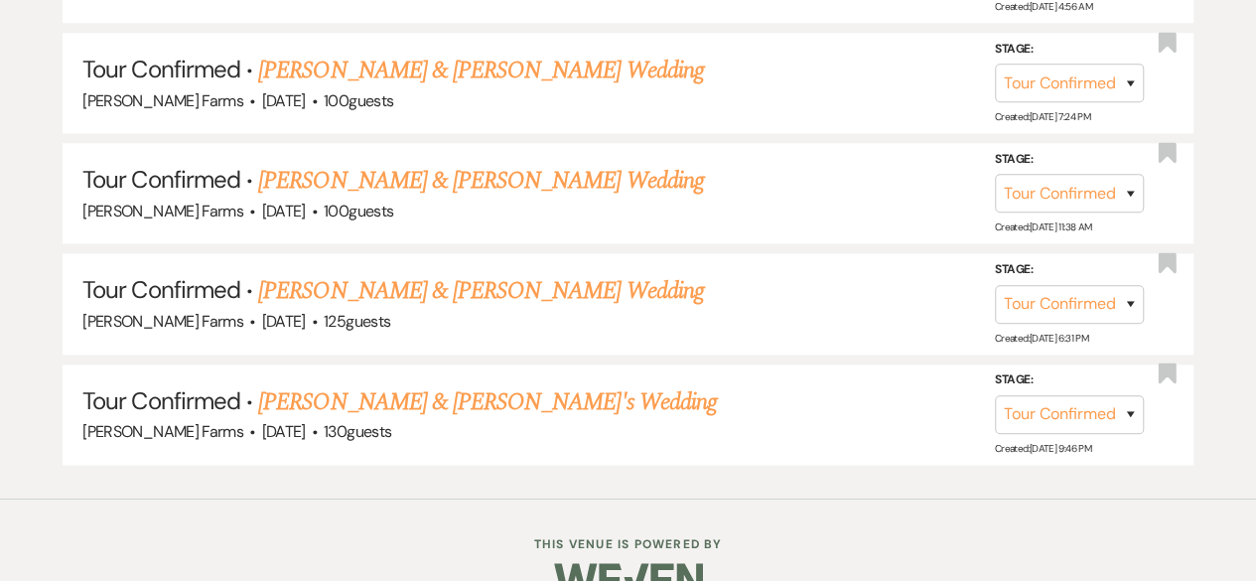
scroll to position [1092, 0]
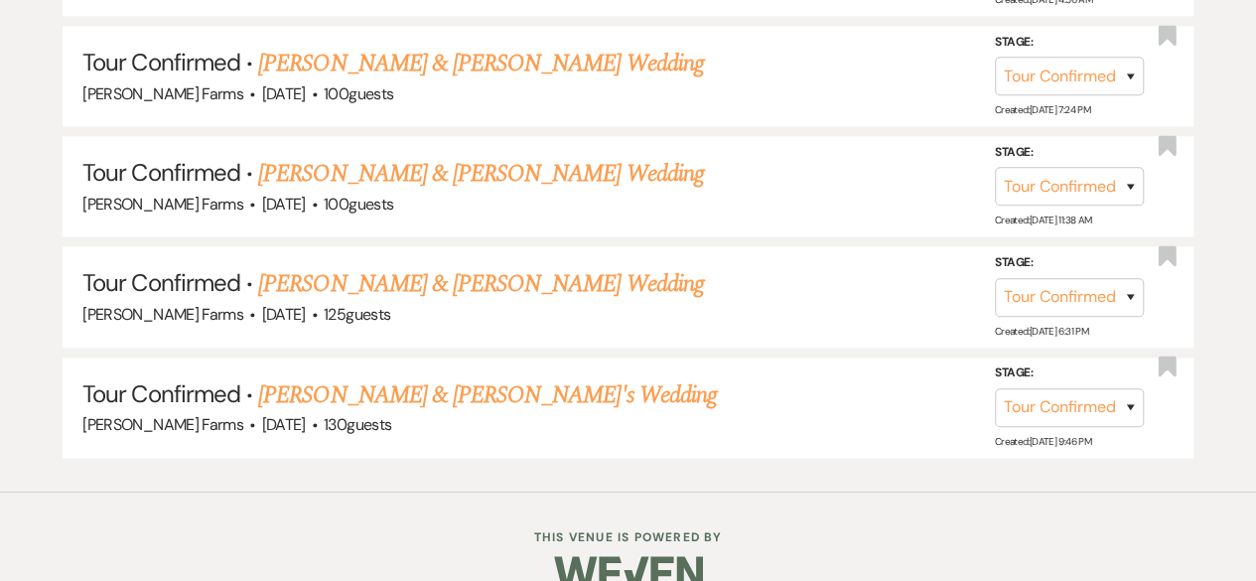
click at [523, 283] on link "[PERSON_NAME] & [PERSON_NAME] Wedding" at bounding box center [480, 284] width 445 height 36
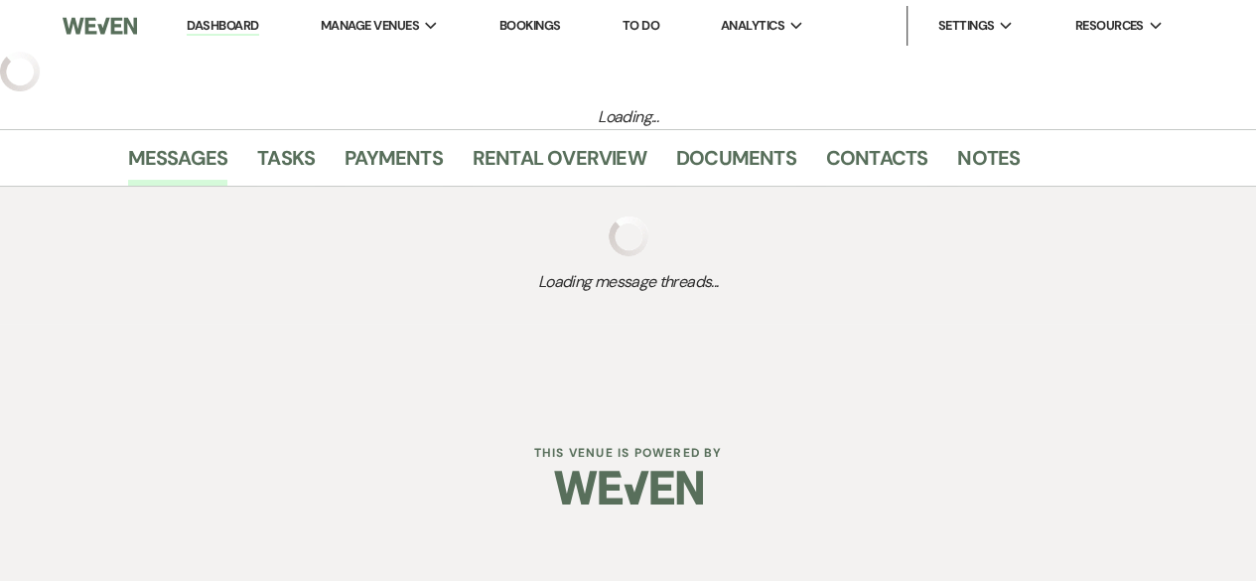
select select "4"
select select "5"
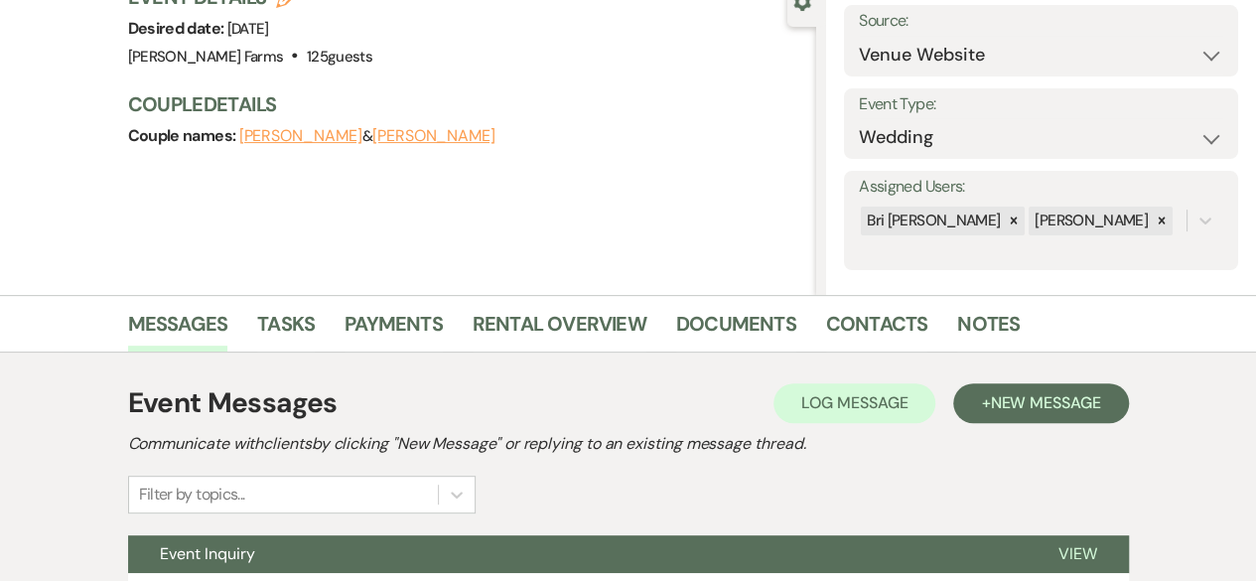
scroll to position [385, 0]
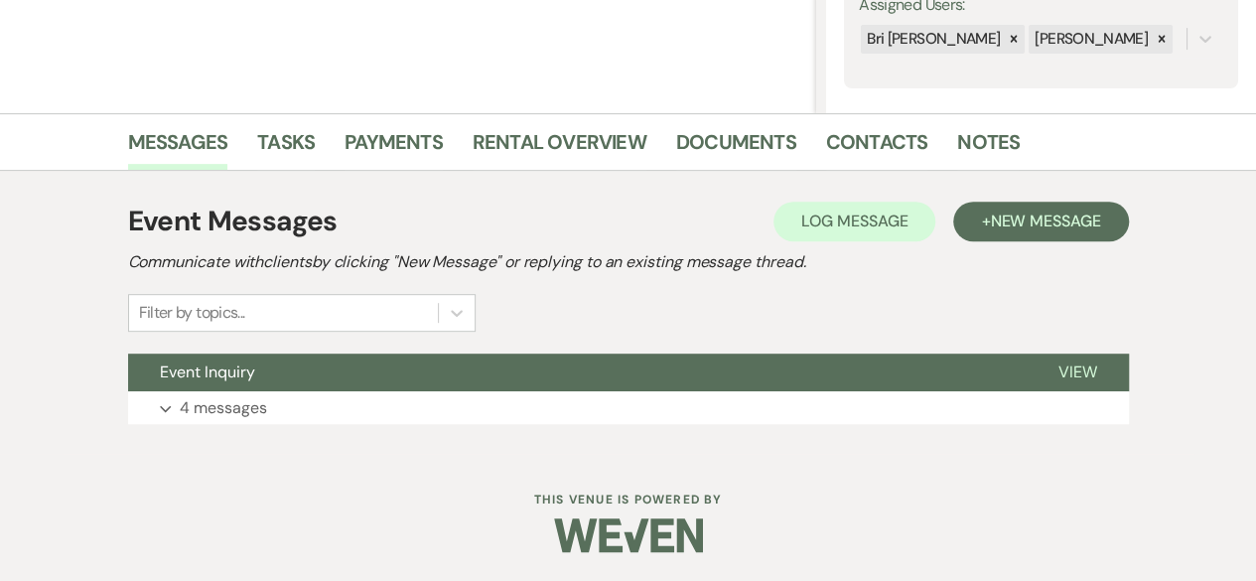
click at [501, 380] on button "Event Inquiry" at bounding box center [577, 373] width 899 height 38
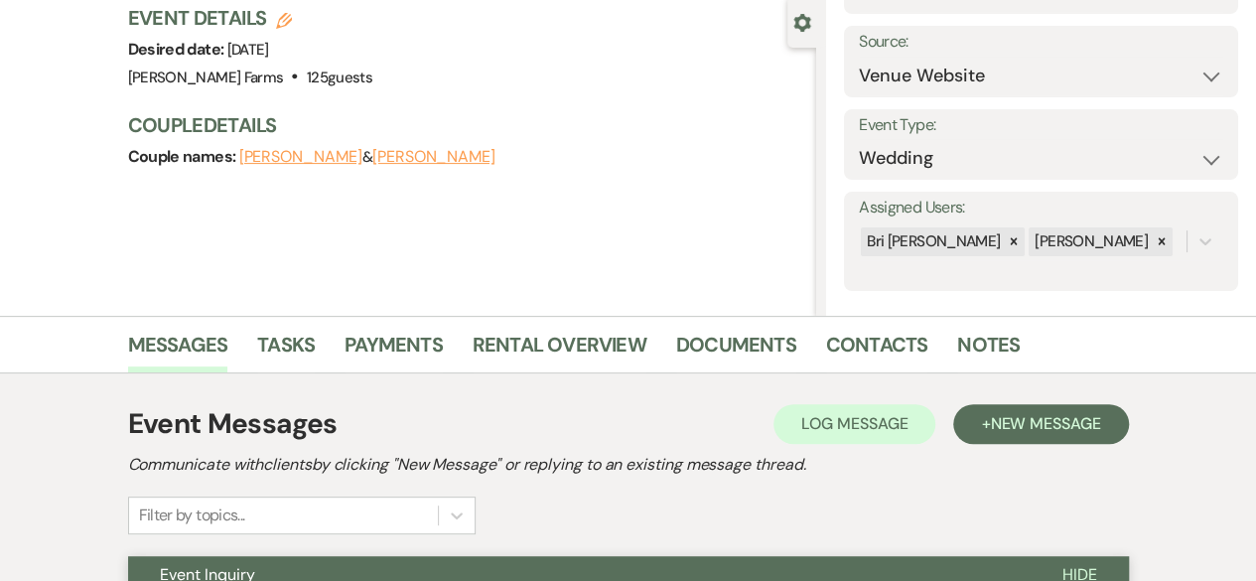
scroll to position [0, 0]
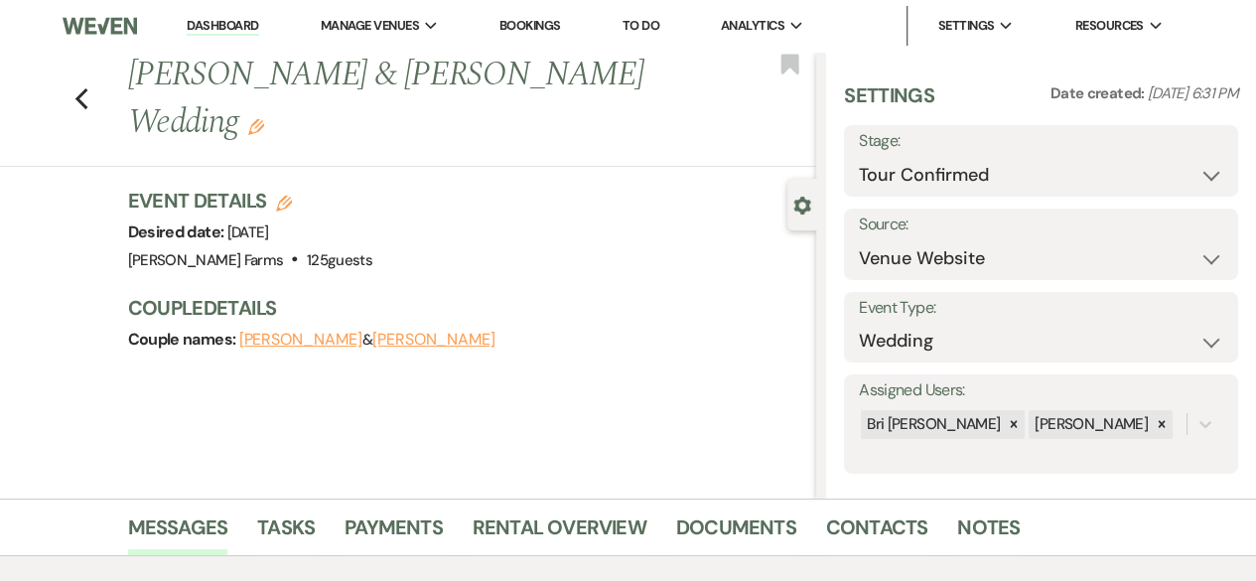
click at [87, 88] on use "button" at bounding box center [80, 99] width 13 height 22
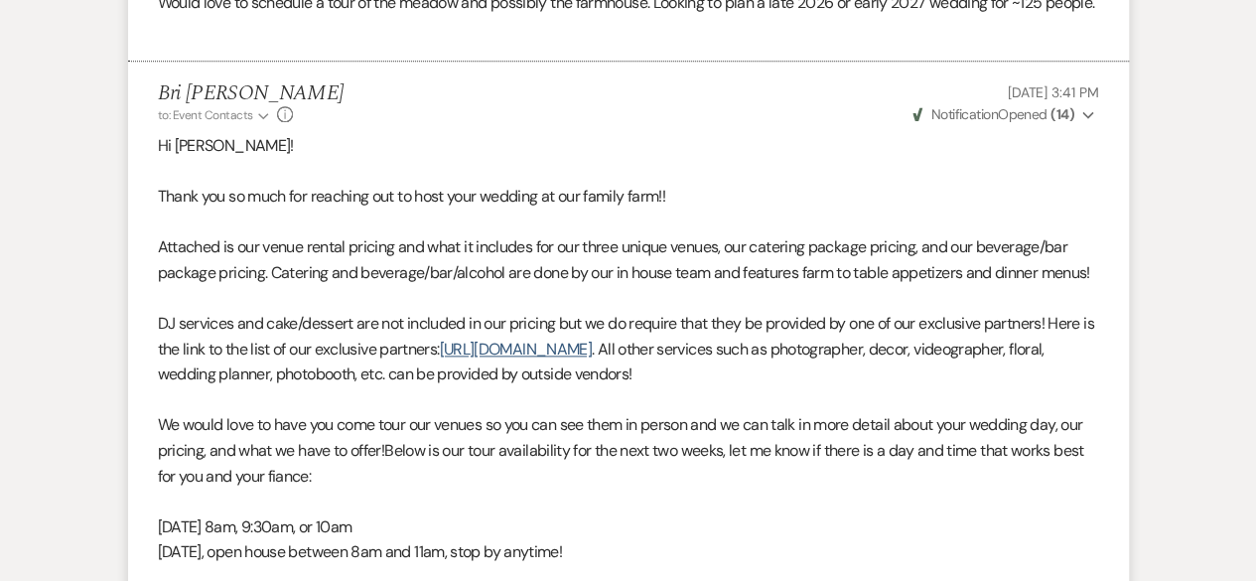
select select "4"
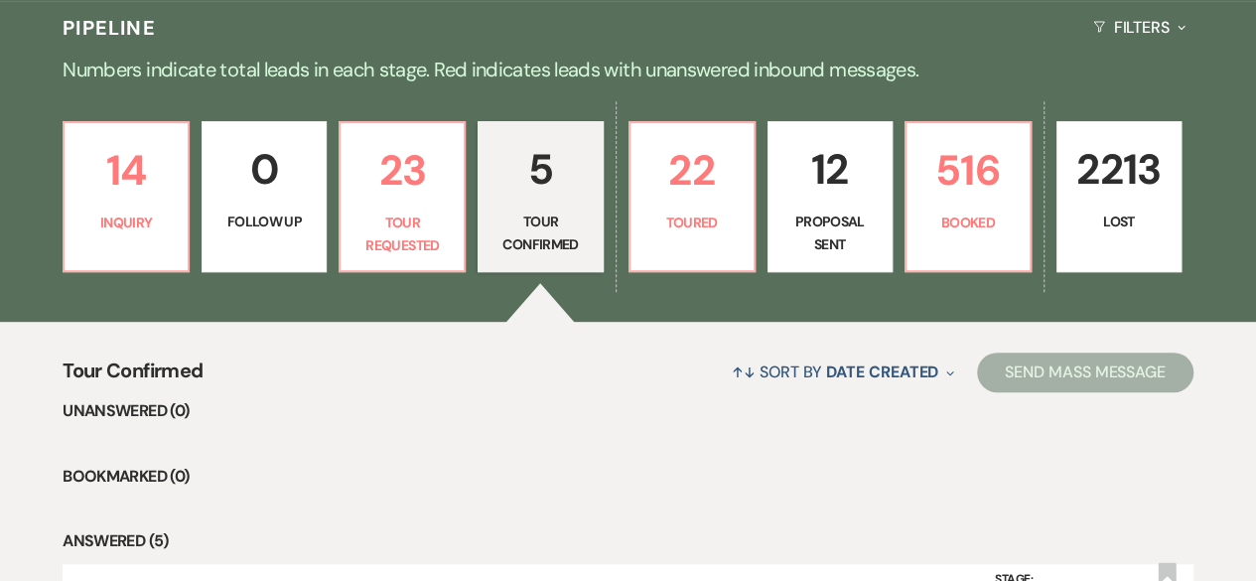
scroll to position [99, 0]
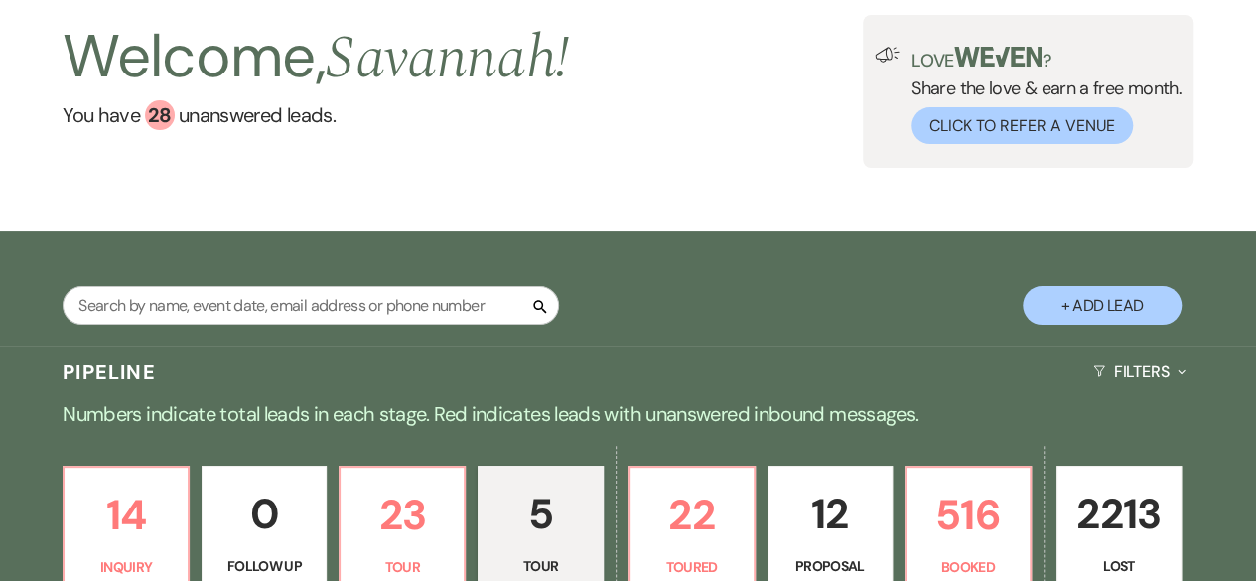
click at [711, 163] on div "Welcome, [GEOGRAPHIC_DATA] ! You have 28 unanswered lead s . Love ? Share the l…" at bounding box center [628, 91] width 1256 height 153
